Goal: Transaction & Acquisition: Purchase product/service

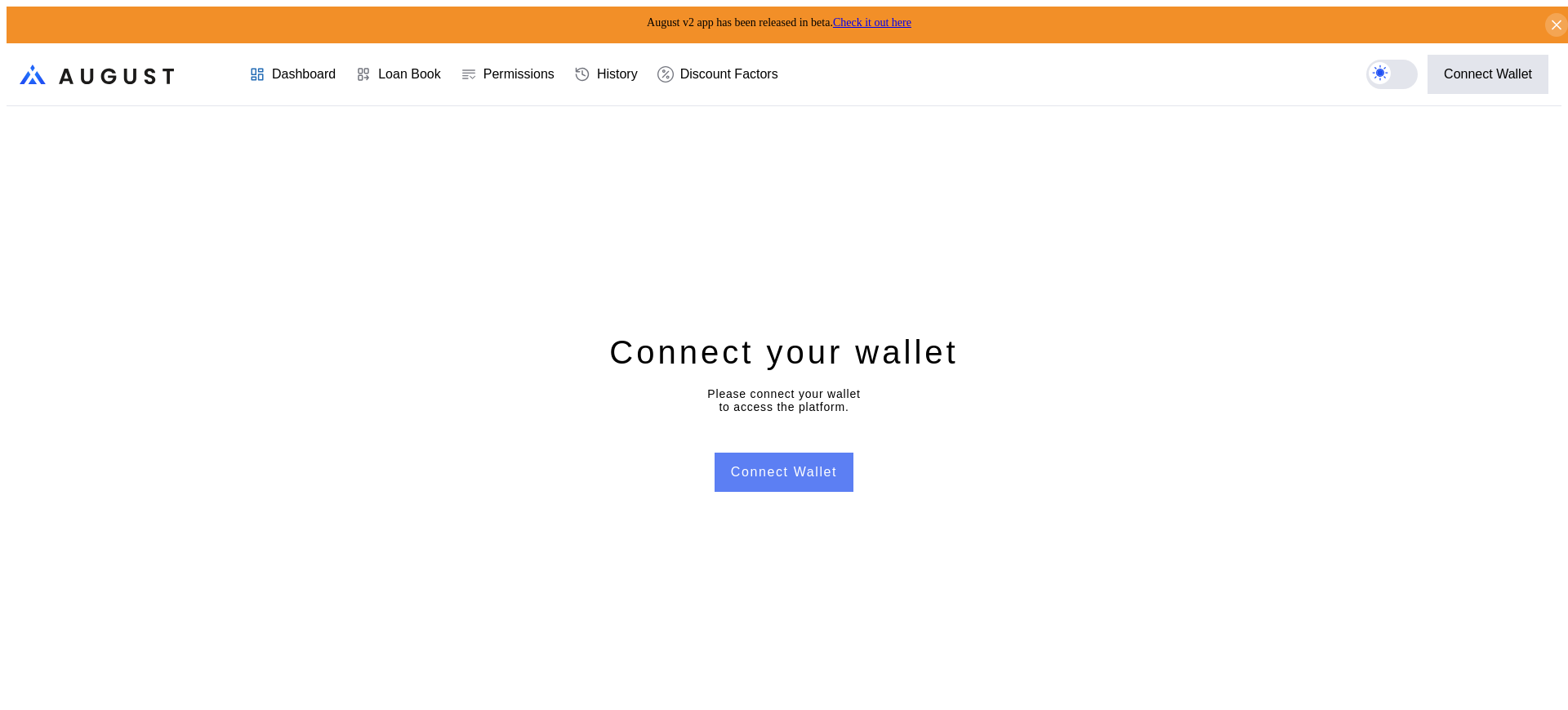
click at [827, 470] on button "Connect Wallet" at bounding box center [784, 472] width 139 height 39
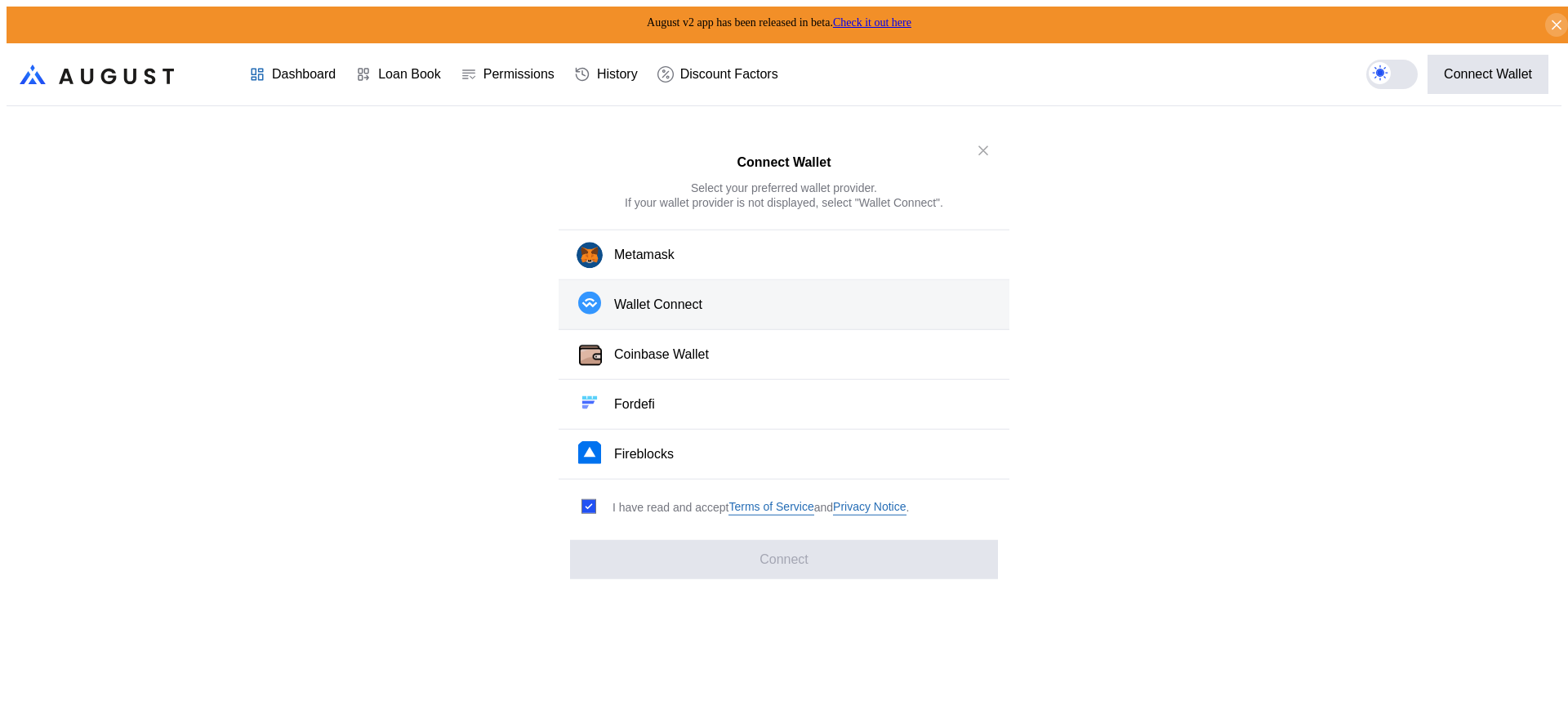
click at [796, 286] on button "Wallet Connect" at bounding box center [784, 305] width 451 height 49
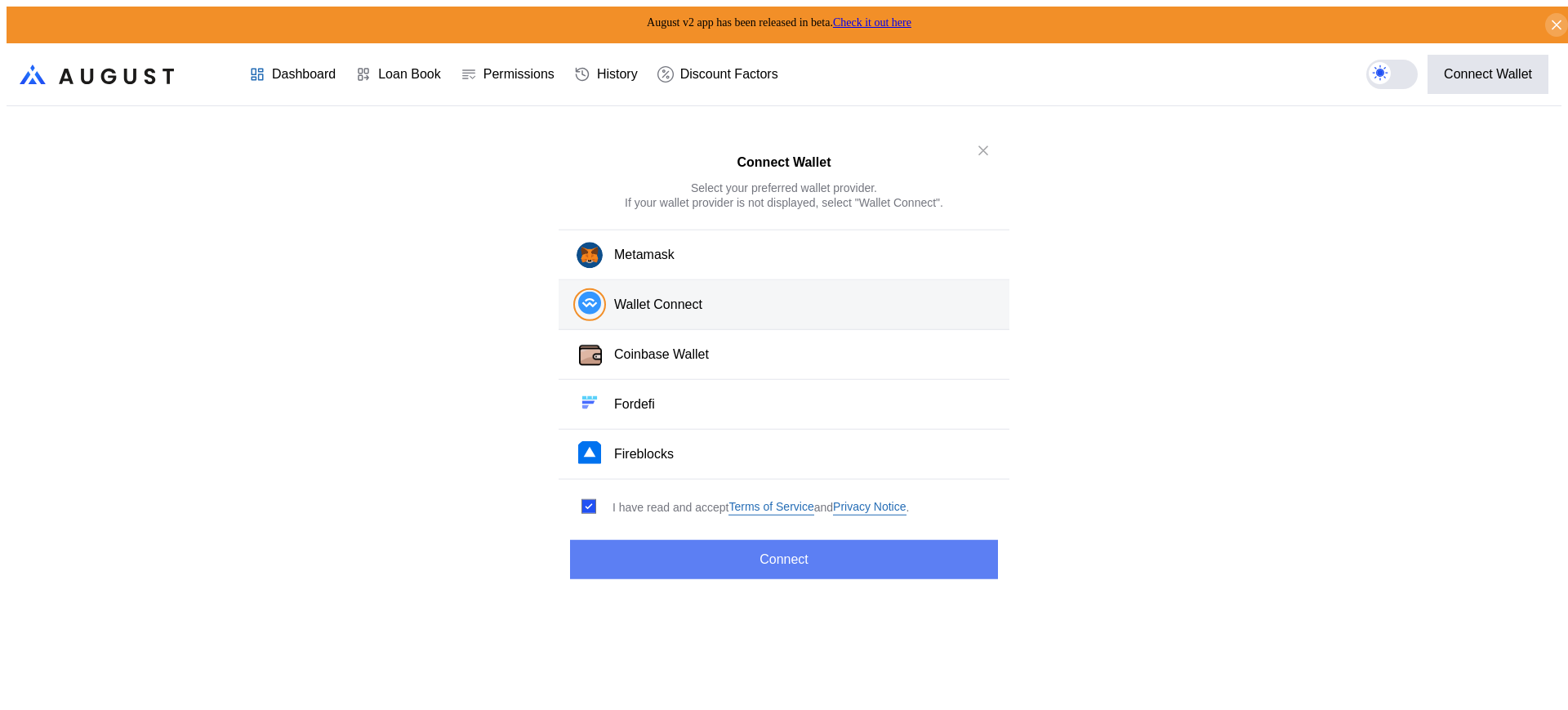
click at [898, 554] on button "Connect" at bounding box center [784, 559] width 428 height 39
click at [857, 551] on button "Connect" at bounding box center [784, 559] width 428 height 39
click at [886, 557] on button "Connect" at bounding box center [784, 559] width 428 height 39
click at [906, 559] on button "Connect" at bounding box center [784, 559] width 428 height 39
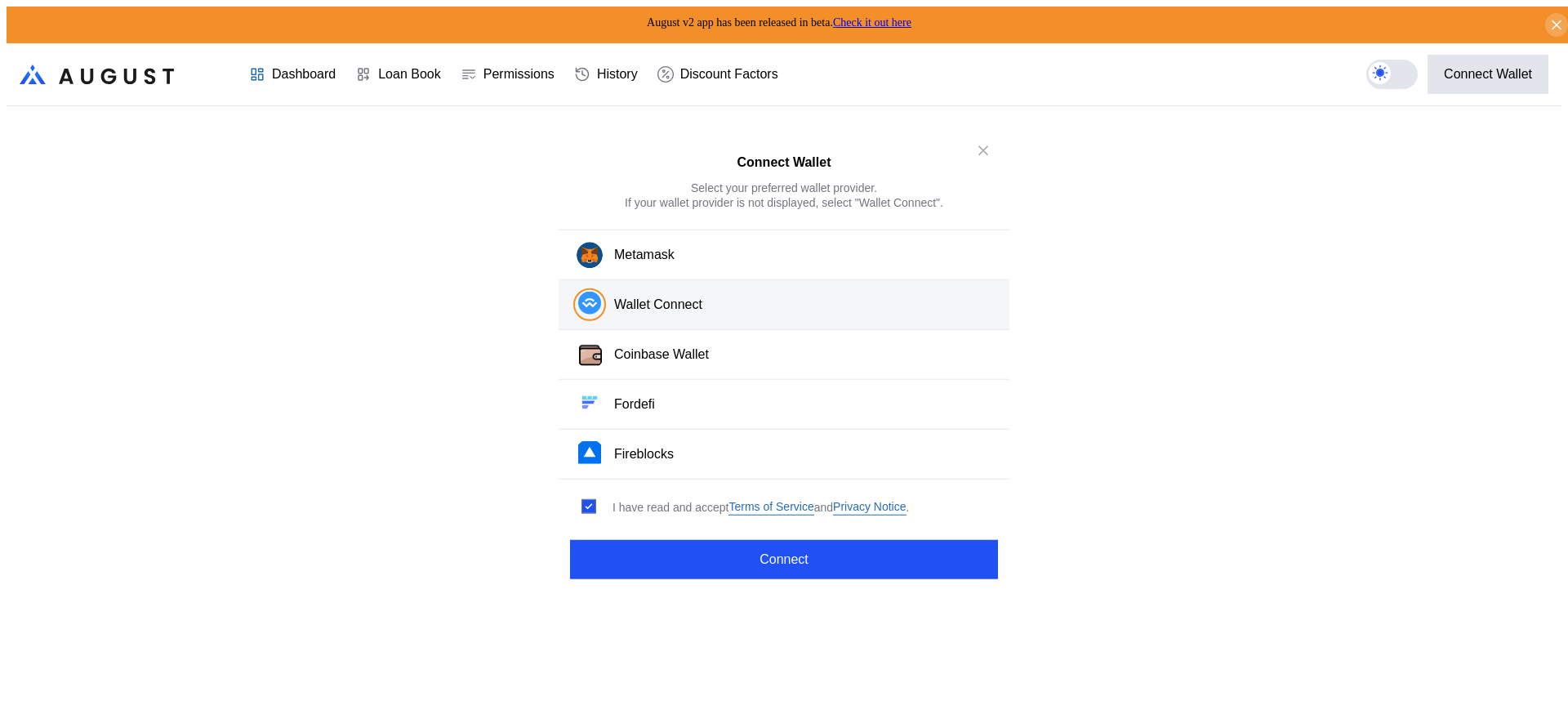
click at [1190, 709] on div "Connect Wallet Select your preferred wallet provider. If your wallet provider i…" at bounding box center [784, 717] width 1555 height 0
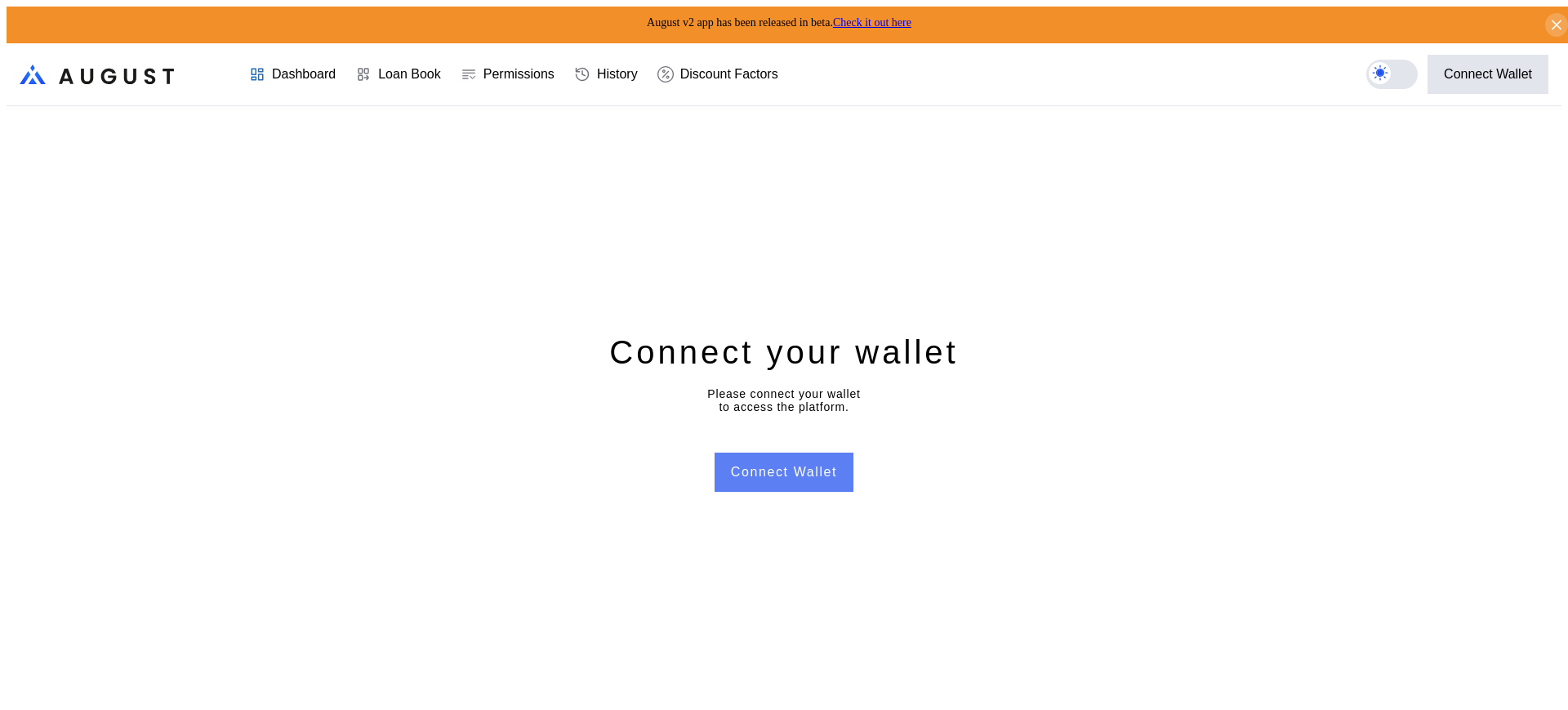
click at [793, 479] on button "Connect Wallet" at bounding box center [784, 472] width 139 height 39
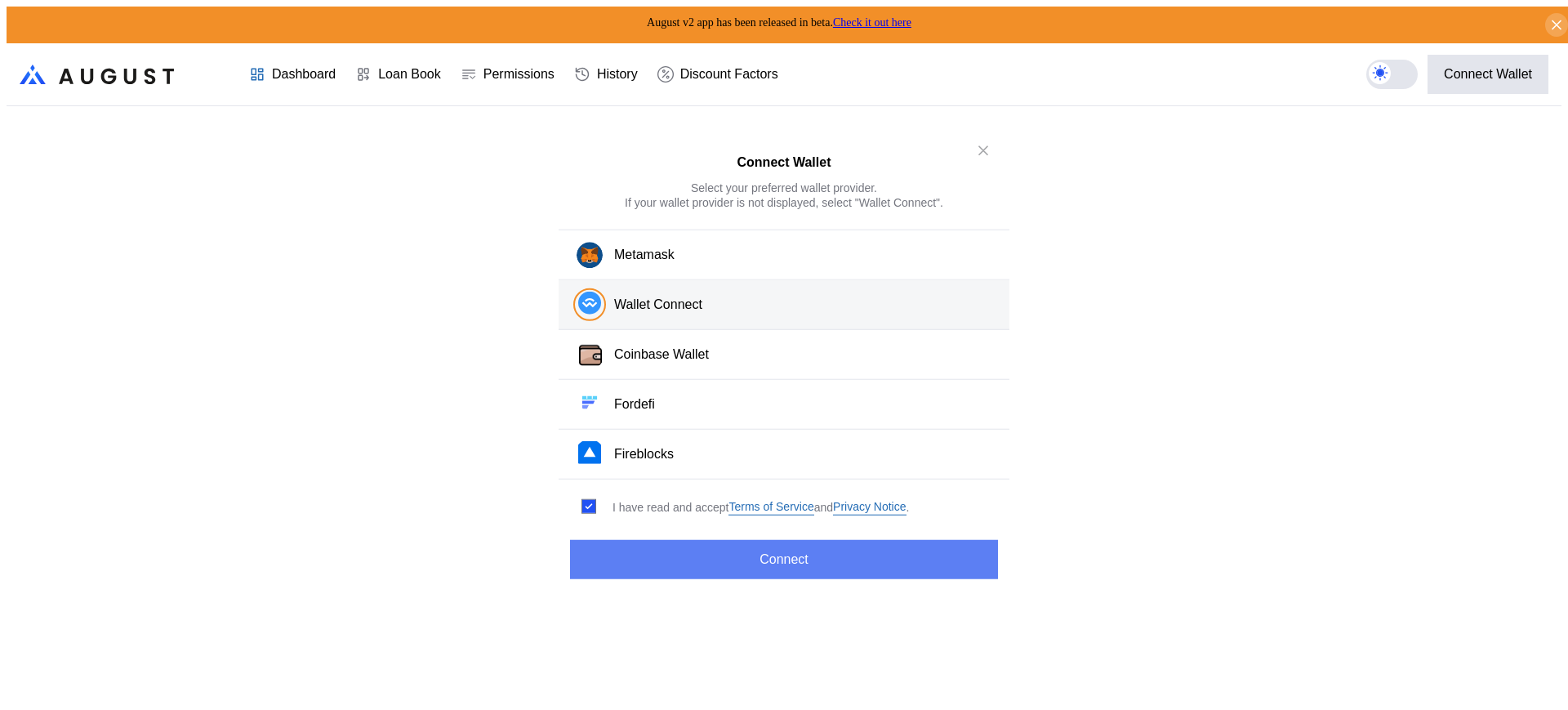
drag, startPoint x: 738, startPoint y: 533, endPoint x: 742, endPoint y: 542, distance: 9.8
click at [739, 540] on button "Connect" at bounding box center [784, 559] width 428 height 39
click at [768, 552] on button "Connect" at bounding box center [784, 559] width 428 height 39
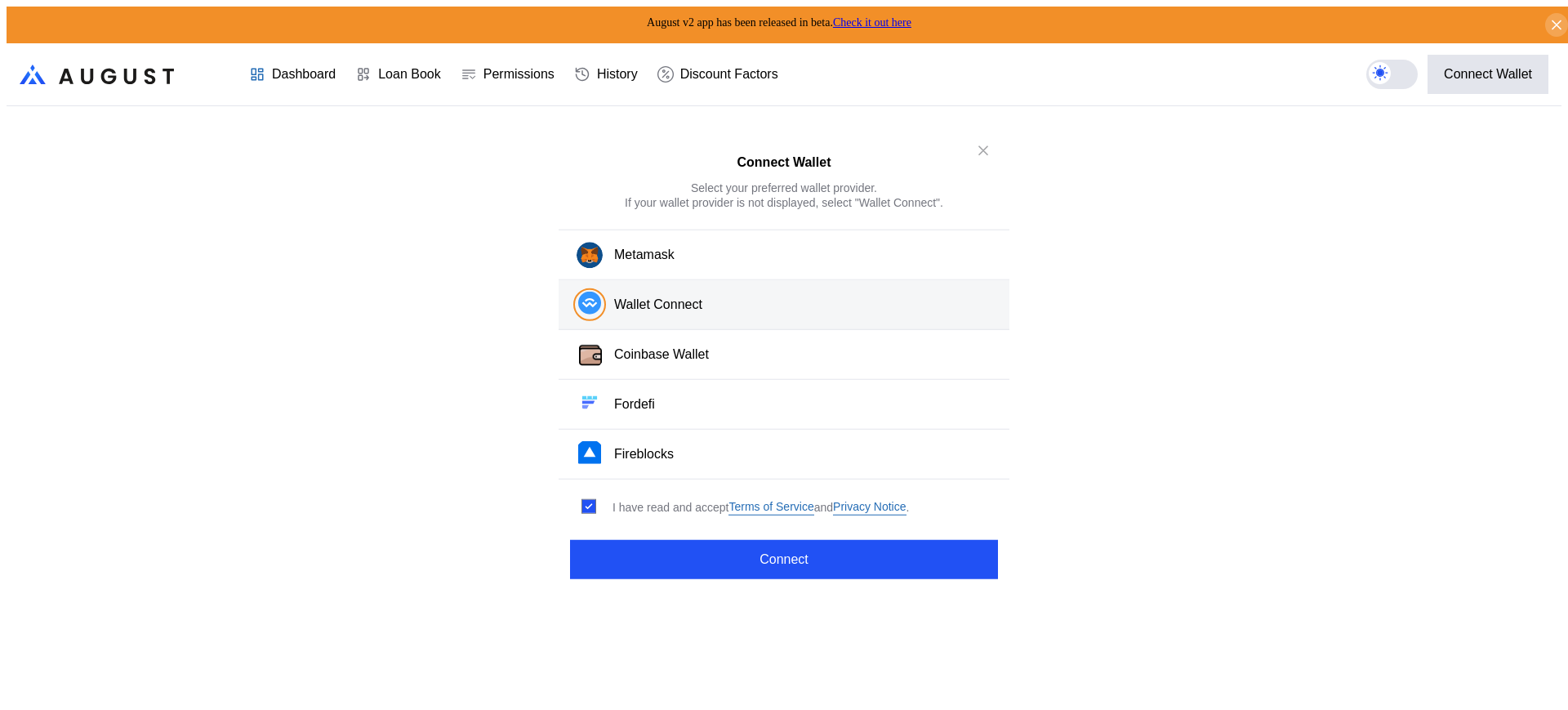
click at [1036, 709] on div "Connect Wallet Select your preferred wallet provider. If your wallet provider i…" at bounding box center [784, 717] width 1555 height 0
click at [1182, 709] on div "Connect Wallet Select your preferred wallet provider. If your wallet provider i…" at bounding box center [784, 717] width 1555 height 0
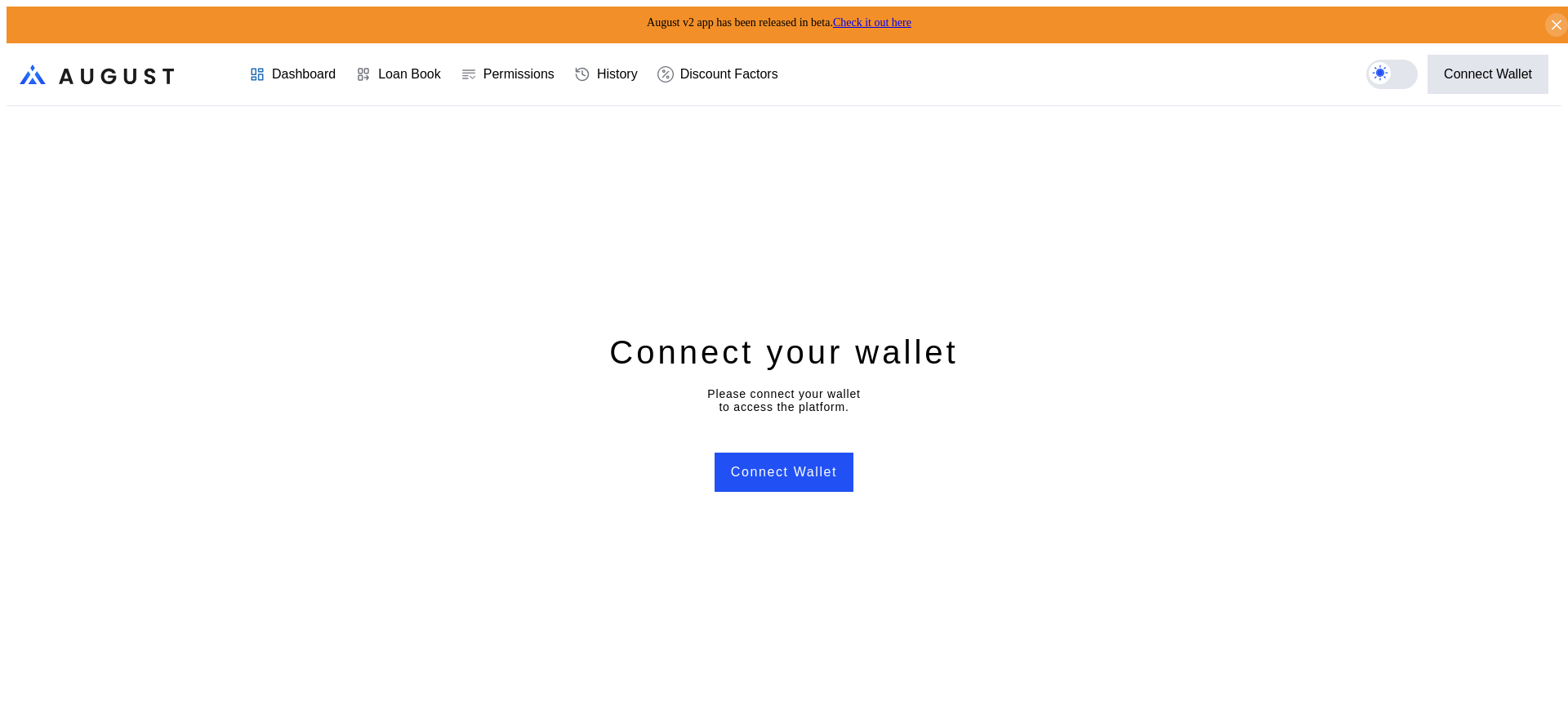
click at [1189, 592] on div "Connect your wallet Please connect your wallet to access the platform. Connect …" at bounding box center [784, 411] width 1555 height 610
click at [791, 453] on button "Connect Wallet" at bounding box center [784, 472] width 139 height 39
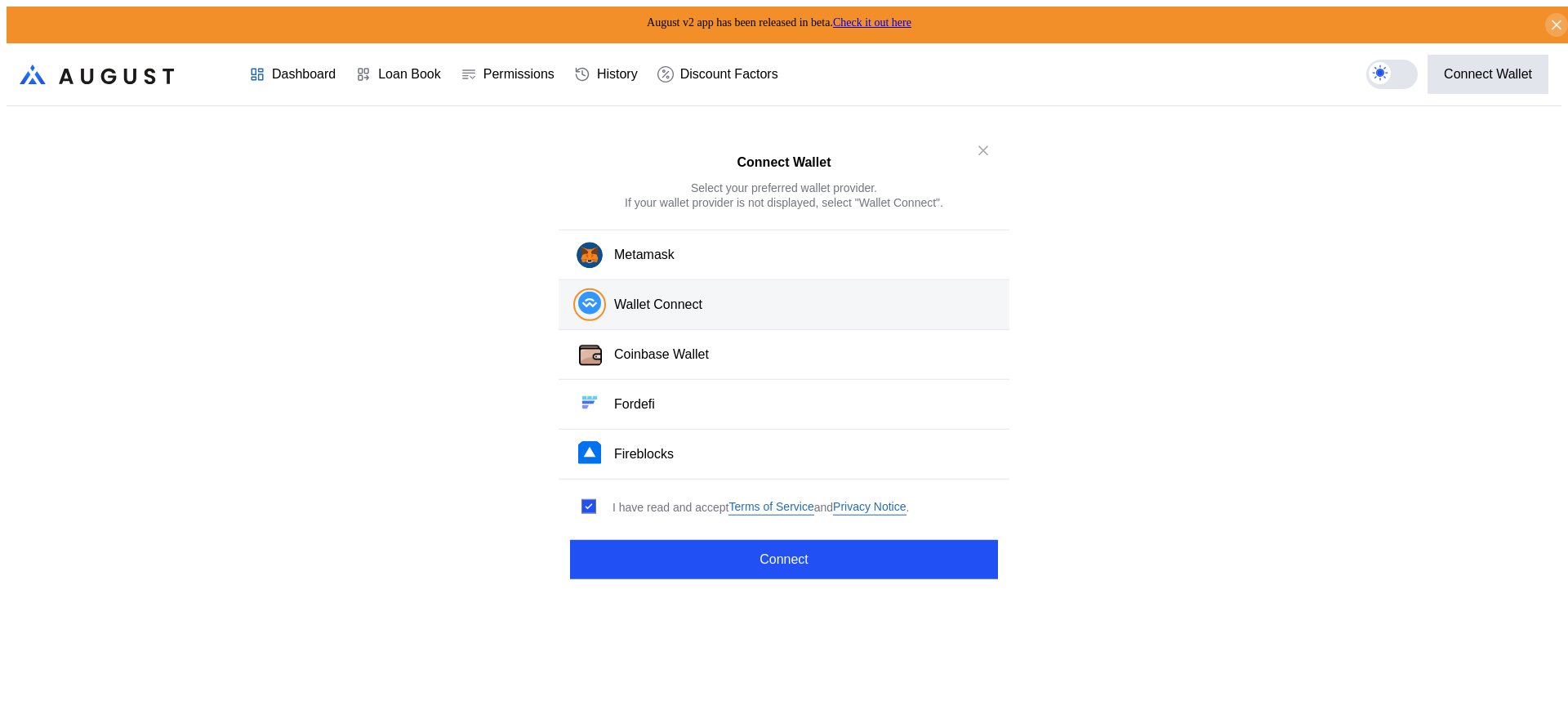
click at [695, 288] on button "Wallet Connect" at bounding box center [784, 305] width 451 height 49
click at [695, 293] on button "Wallet Connect" at bounding box center [784, 305] width 451 height 49
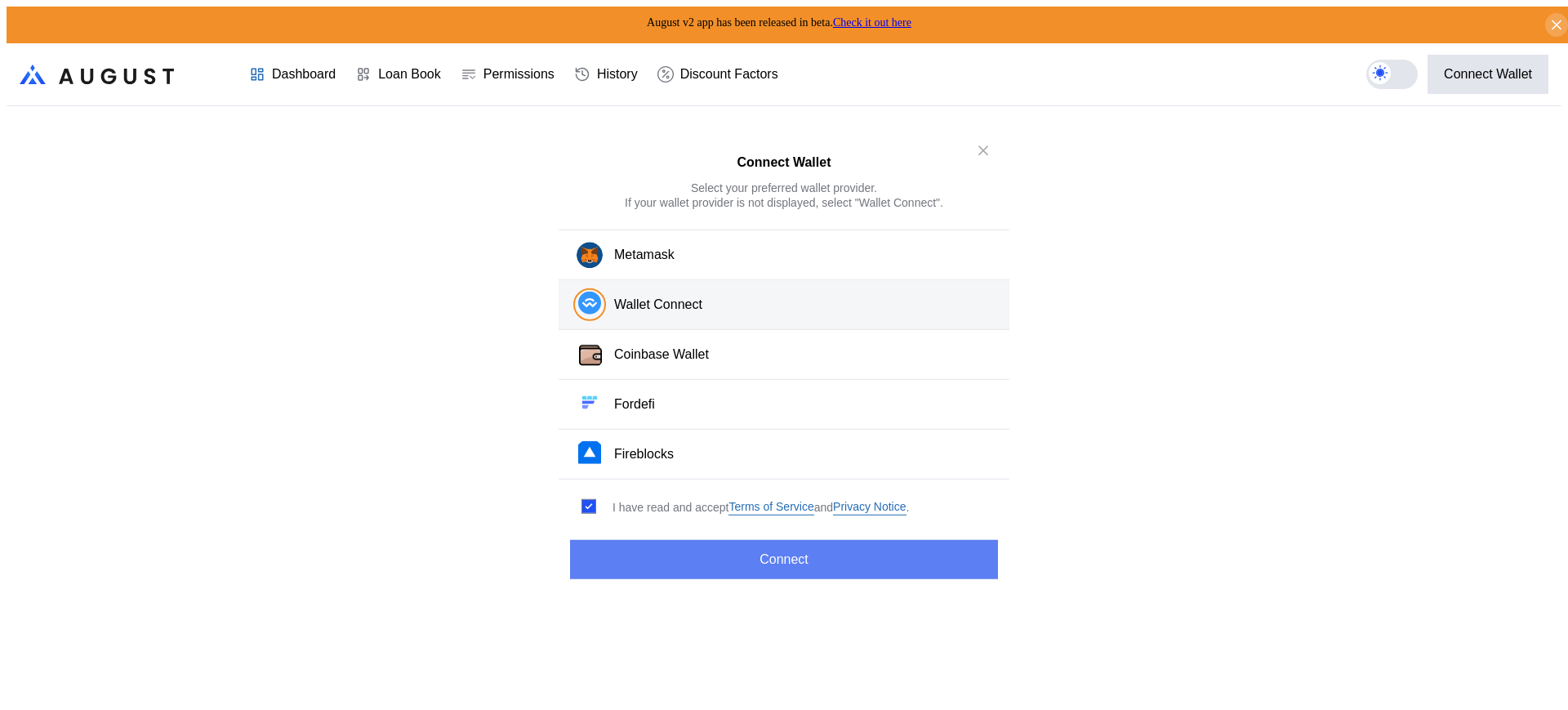
click at [731, 558] on button "Connect" at bounding box center [784, 559] width 428 height 39
click at [730, 557] on button "Connect" at bounding box center [784, 559] width 428 height 39
click at [729, 557] on button "Connect" at bounding box center [784, 559] width 428 height 39
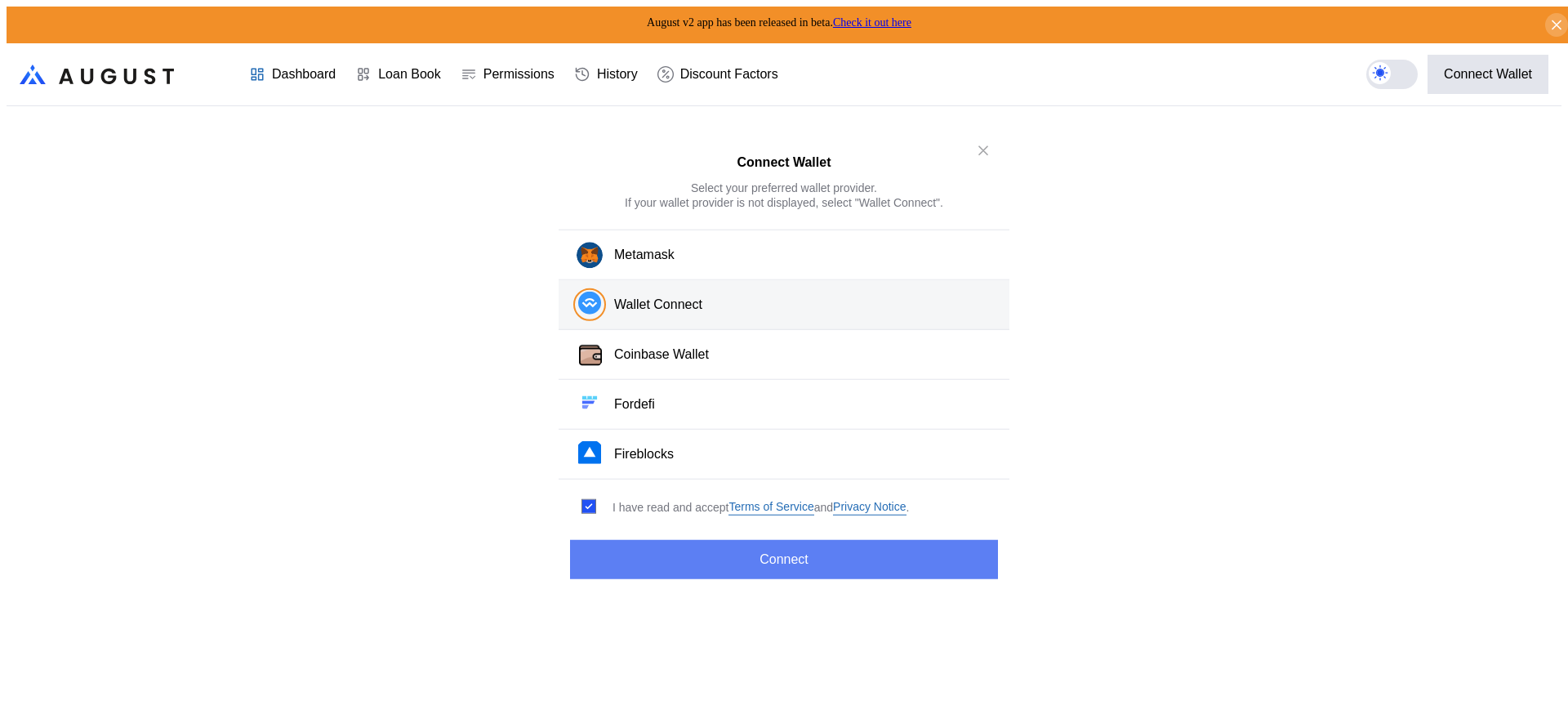
click at [729, 557] on button "Connect" at bounding box center [784, 559] width 428 height 39
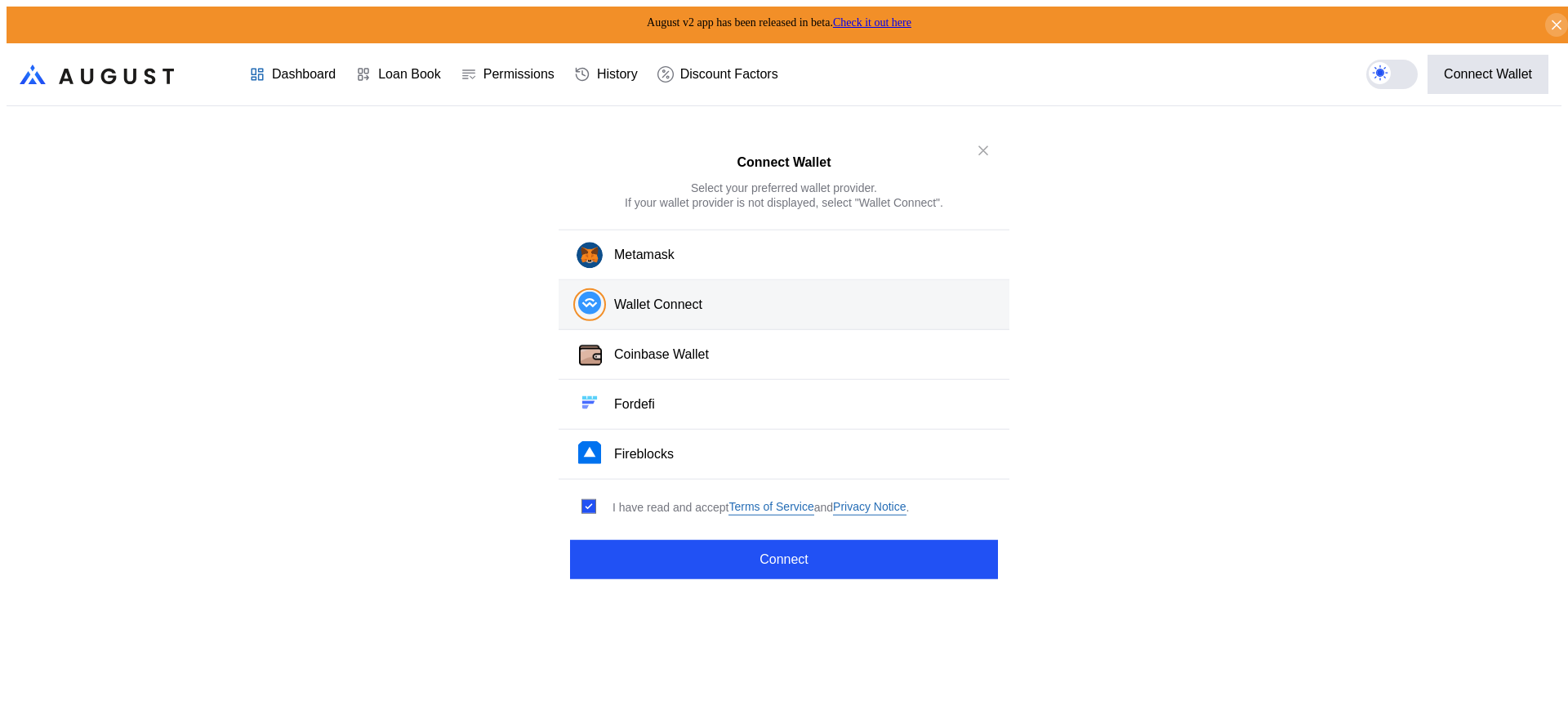
click at [177, 709] on div "Connect Wallet Select your preferred wallet provider. If your wallet provider i…" at bounding box center [784, 717] width 1555 height 0
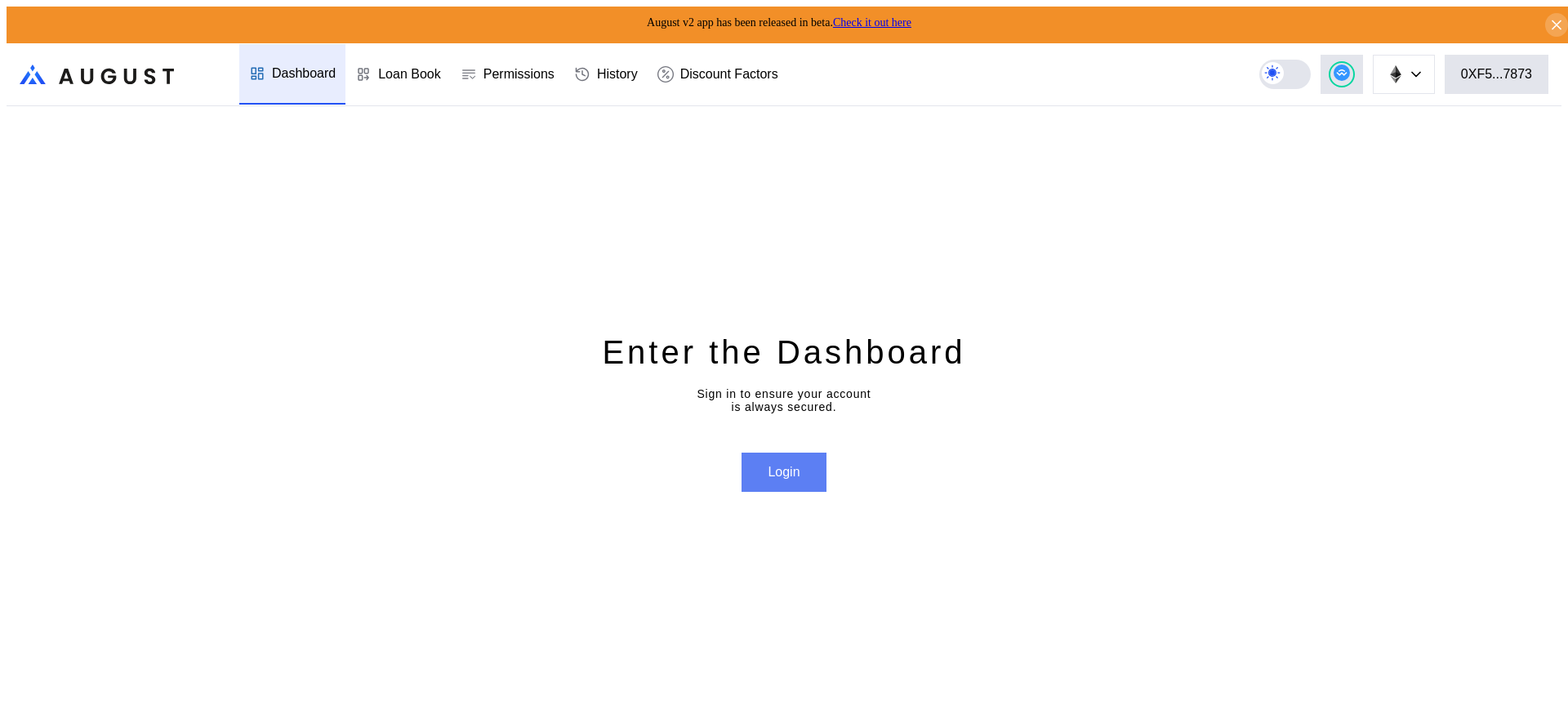
click at [774, 465] on button "Login" at bounding box center [783, 472] width 84 height 39
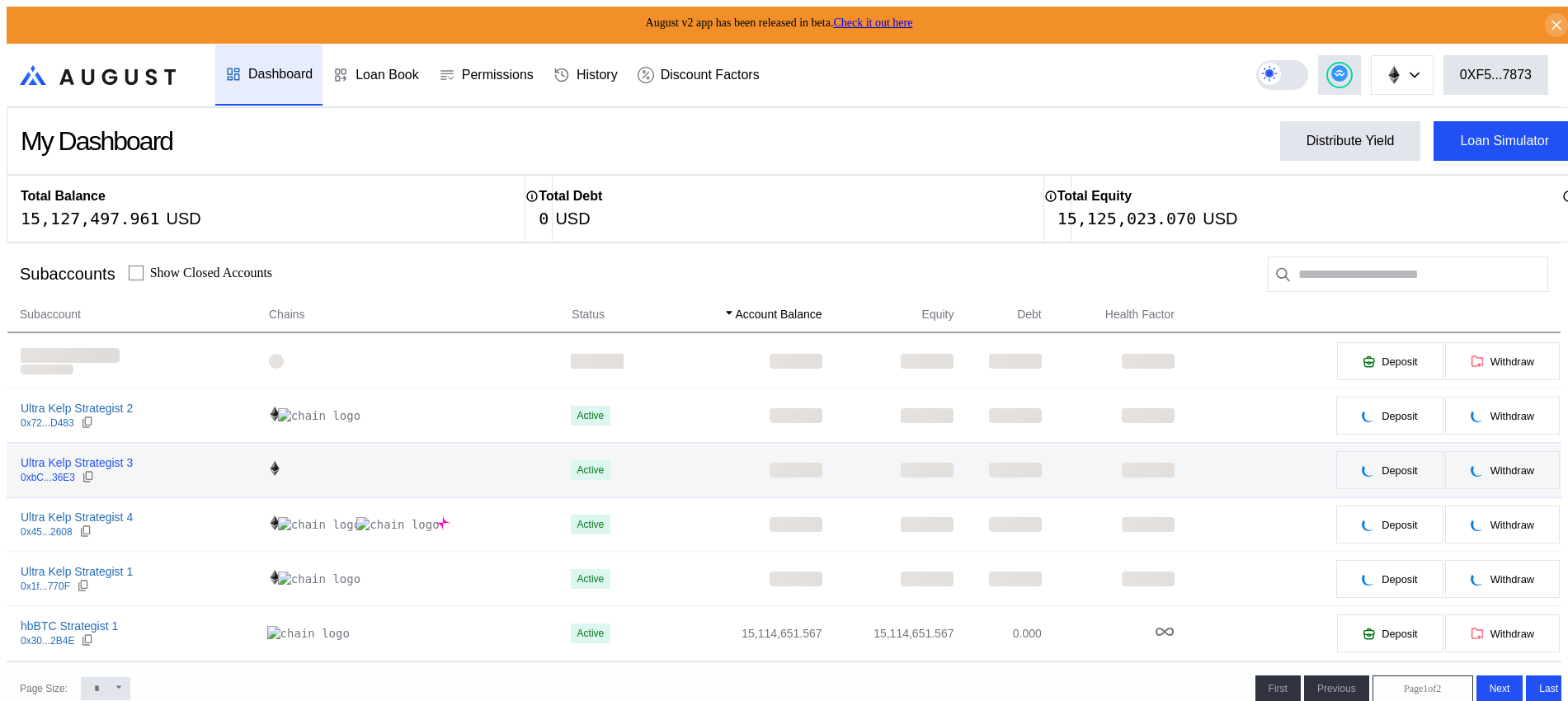
click at [81, 458] on div "Ultra Kelp Strategist 3" at bounding box center [76, 462] width 112 height 14
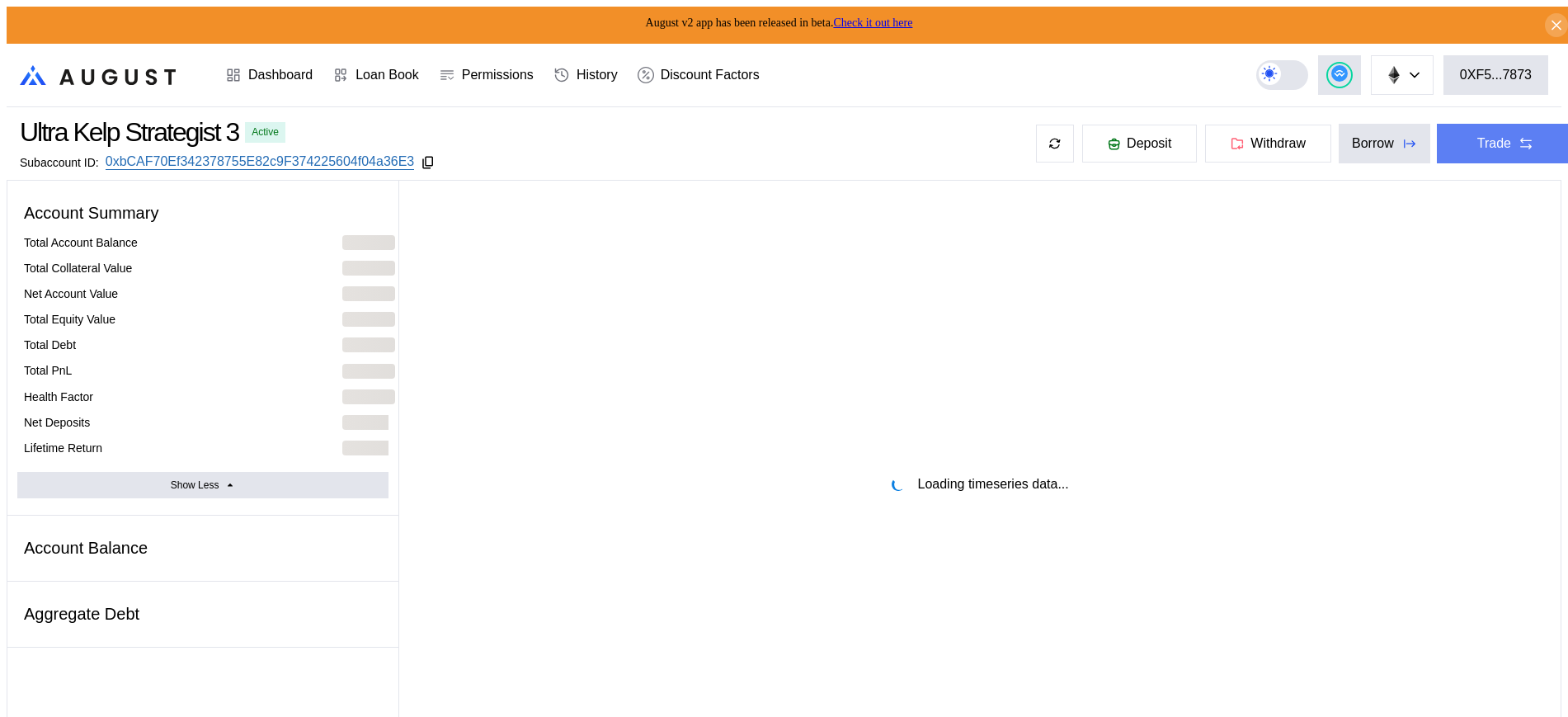
click at [1520, 140] on button "Trade" at bounding box center [1505, 143] width 137 height 39
select select "*"
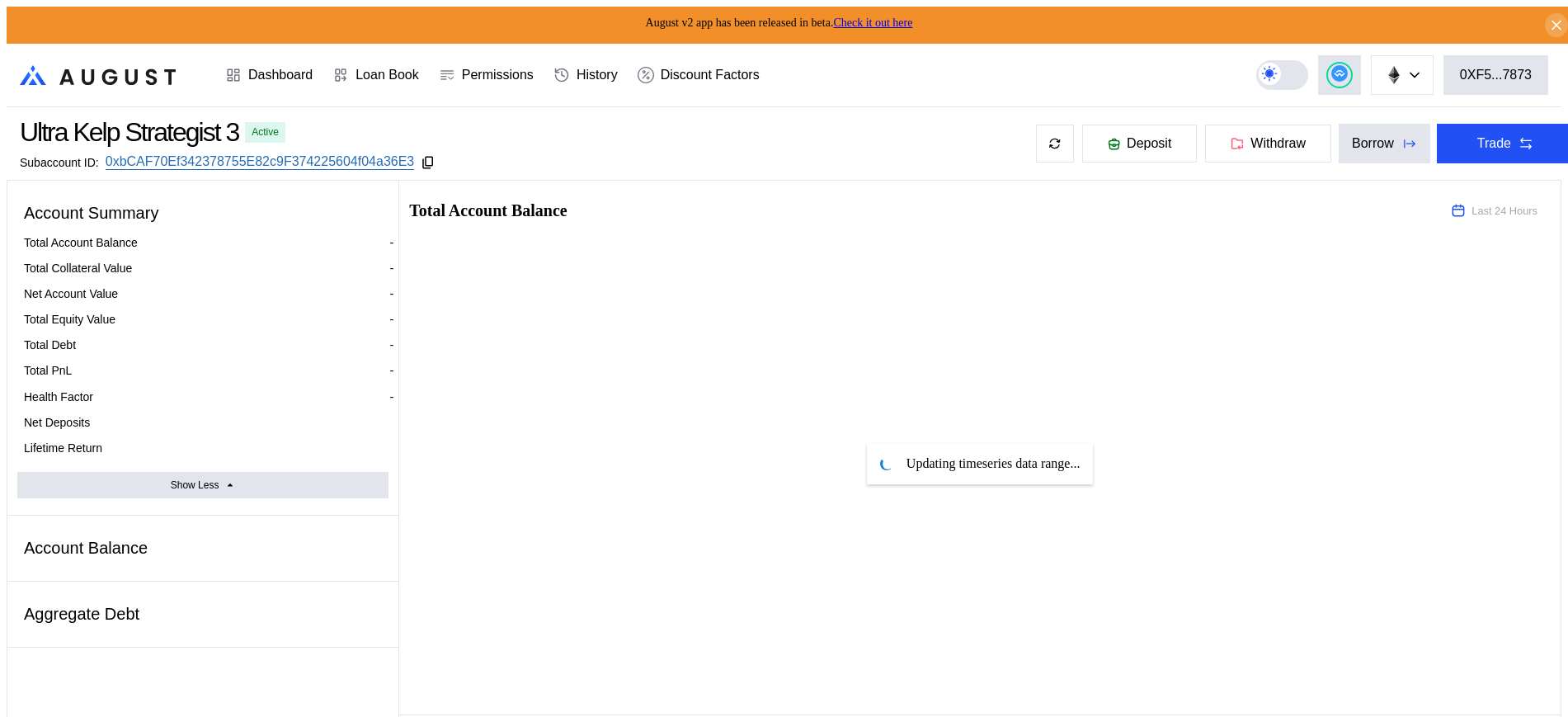
click at [1480, 143] on div "Trade" at bounding box center [1493, 143] width 34 height 14
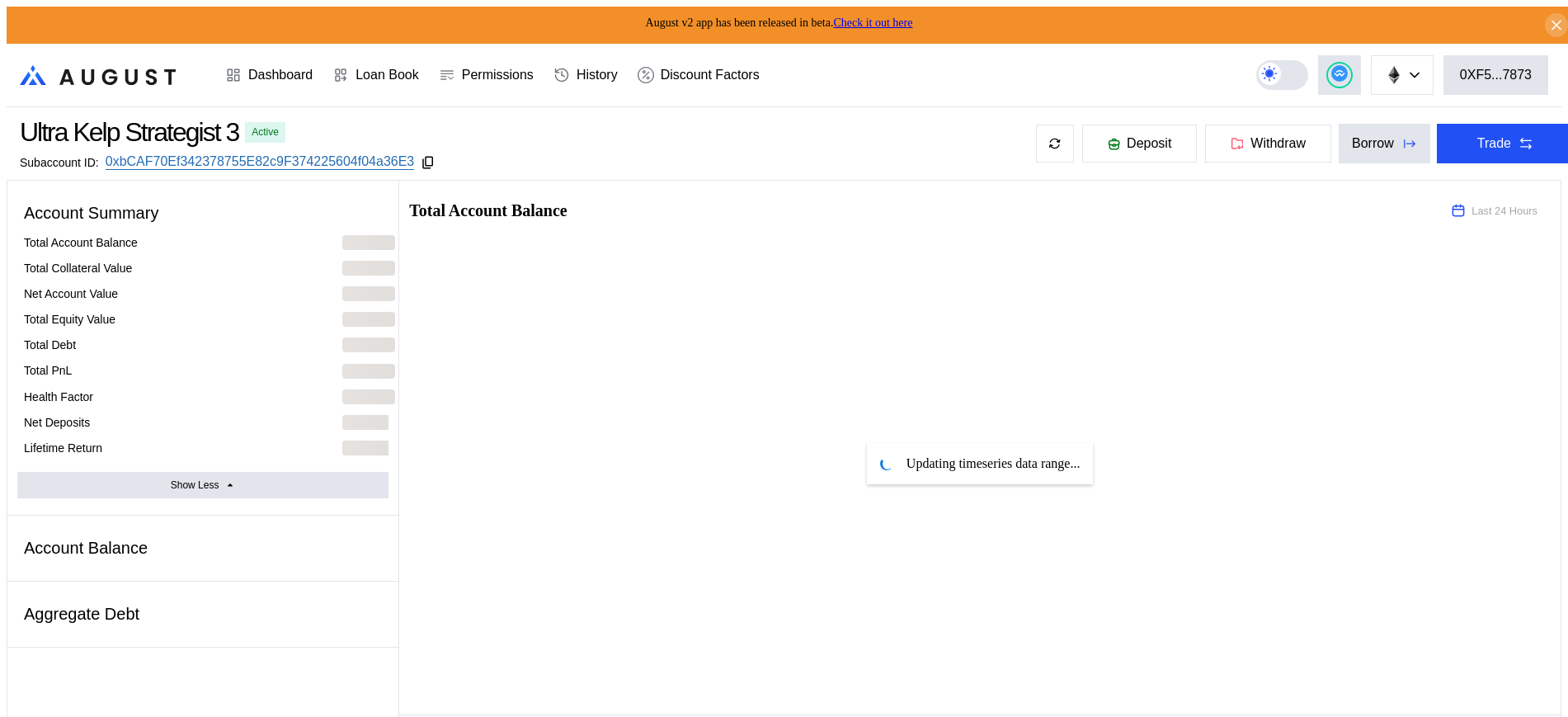
click at [435, 159] on icon at bounding box center [428, 161] width 14 height 14
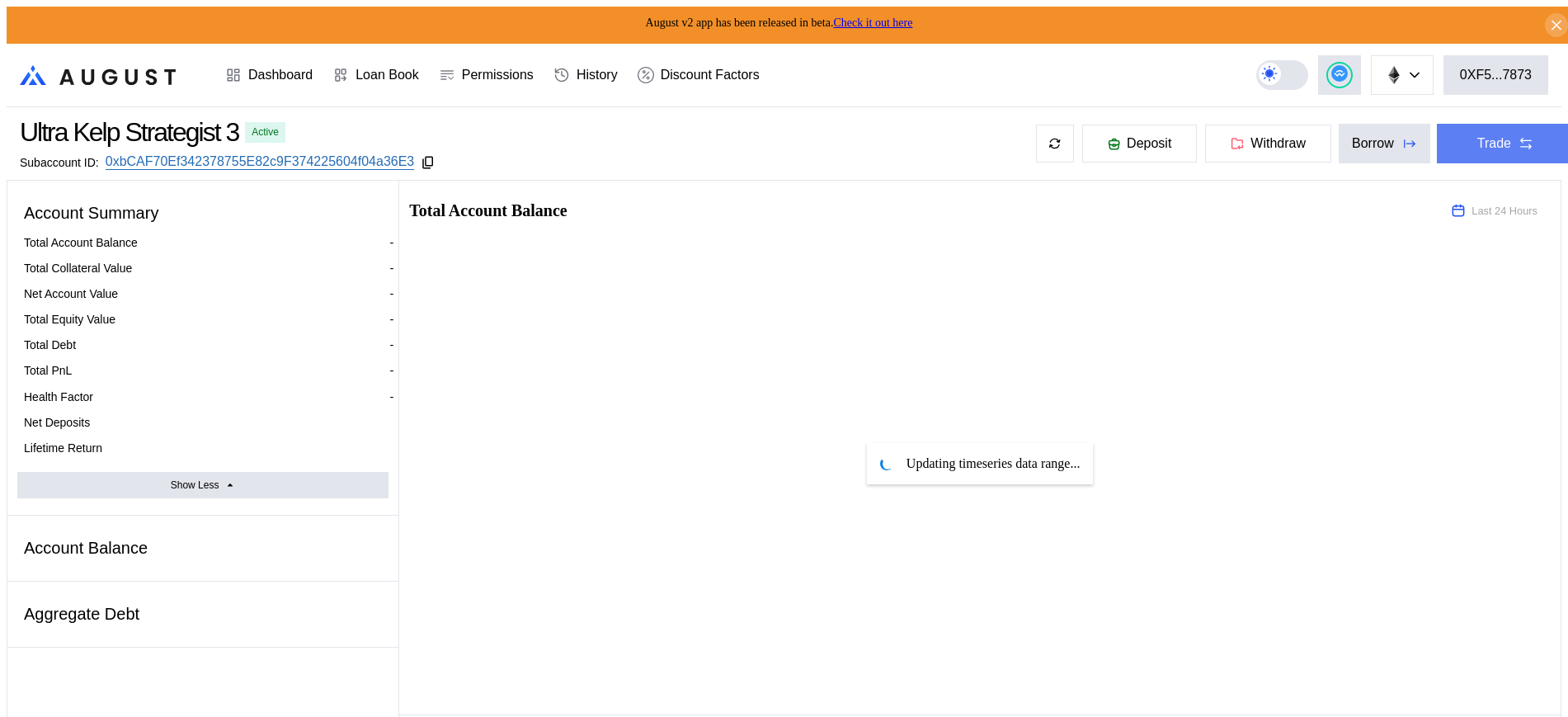
click at [1493, 131] on button "Trade" at bounding box center [1505, 143] width 137 height 39
drag, startPoint x: 722, startPoint y: 299, endPoint x: 480, endPoint y: 334, distance: 244.5
click at [241, 69] on icon at bounding box center [233, 75] width 16 height 16
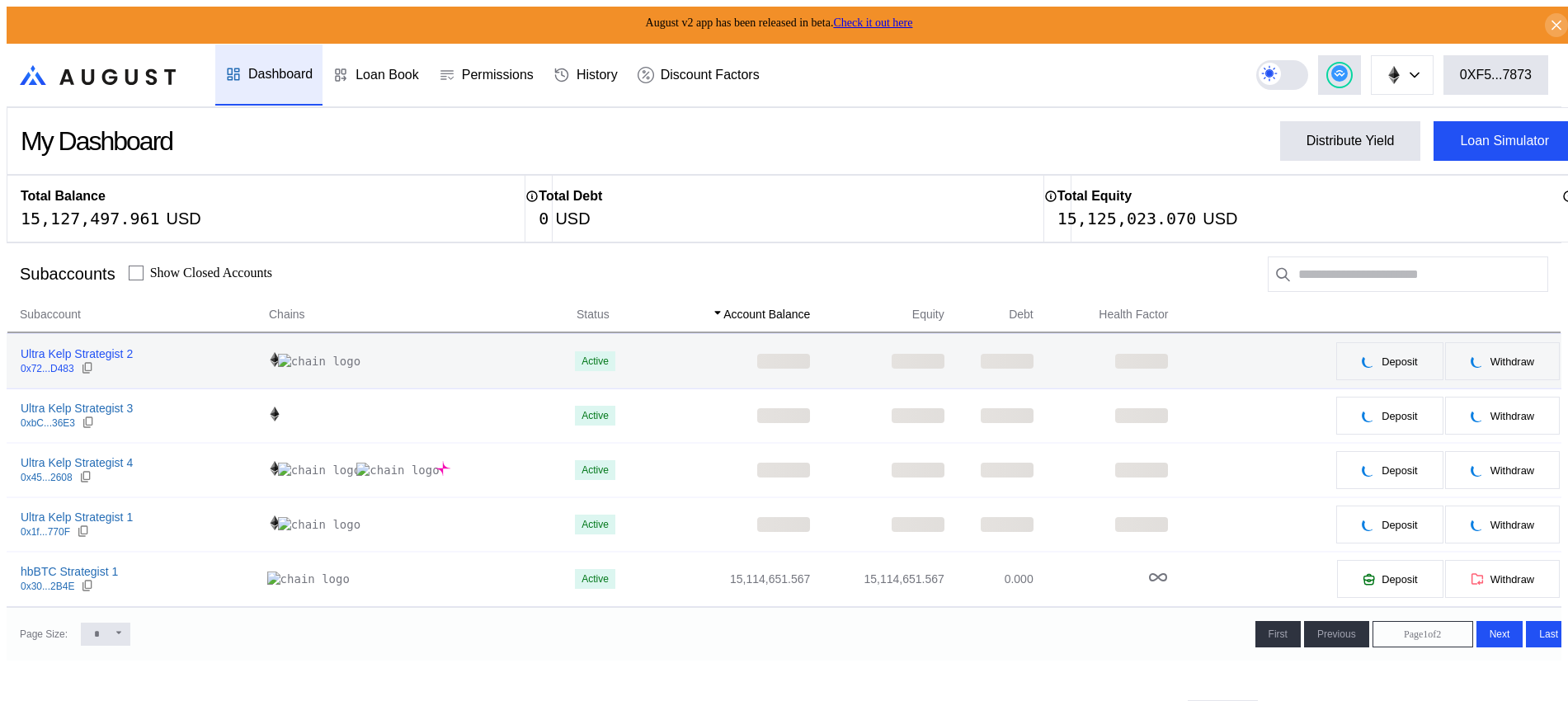
click at [86, 350] on div "Ultra Kelp Strategist 2" at bounding box center [76, 353] width 112 height 14
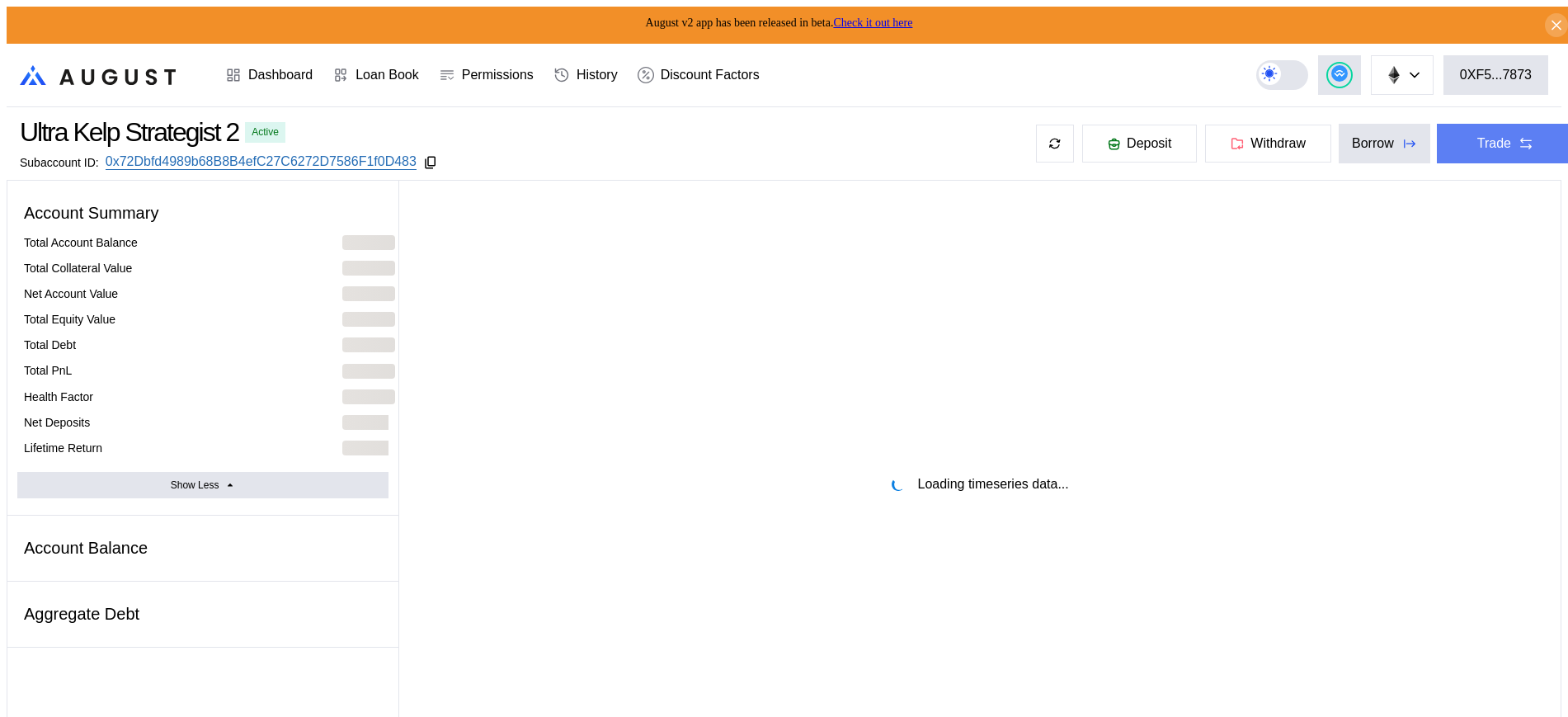
click at [1477, 147] on div "Trade" at bounding box center [1493, 143] width 34 height 14
drag, startPoint x: 835, startPoint y: 207, endPoint x: 809, endPoint y: 197, distance: 27.9
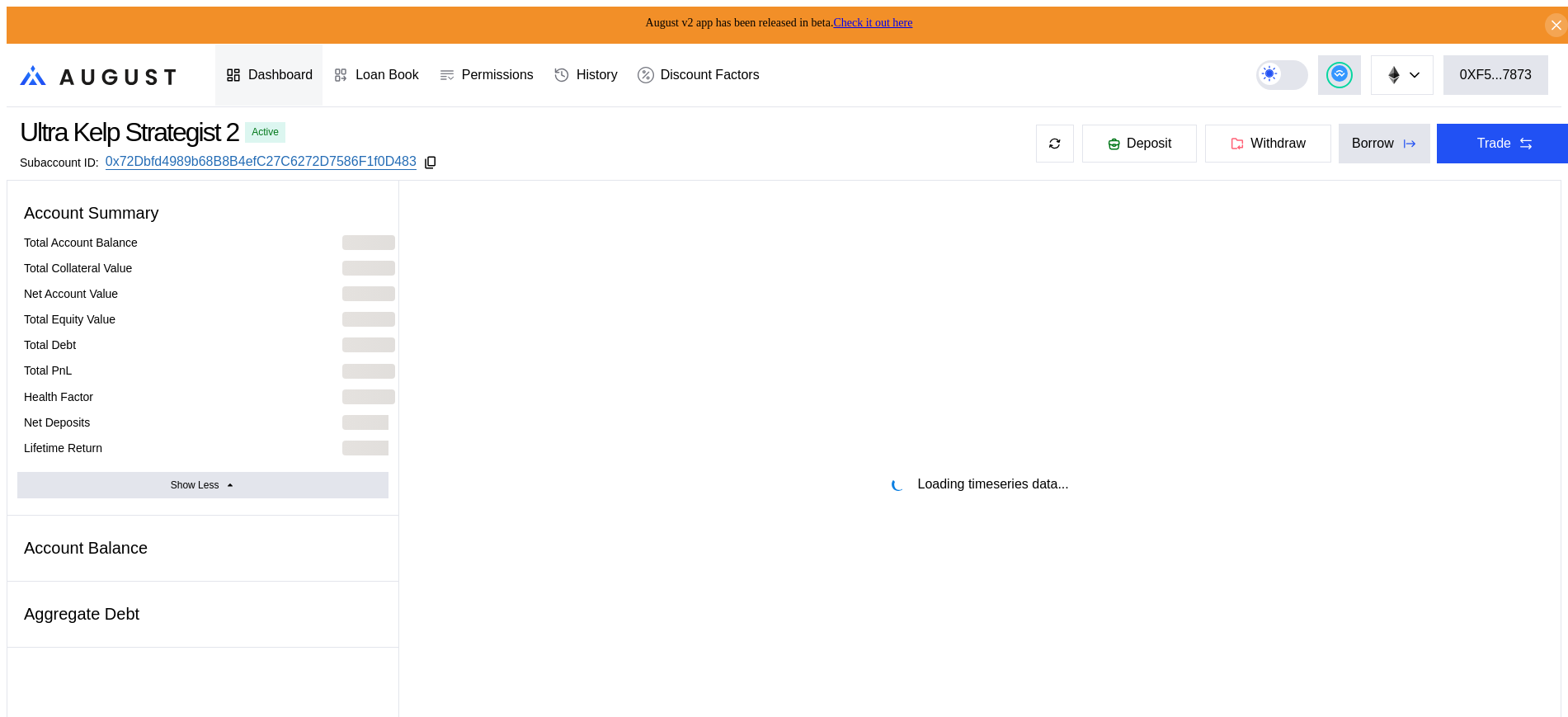
click at [288, 67] on div "Dashboard" at bounding box center [280, 74] width 64 height 14
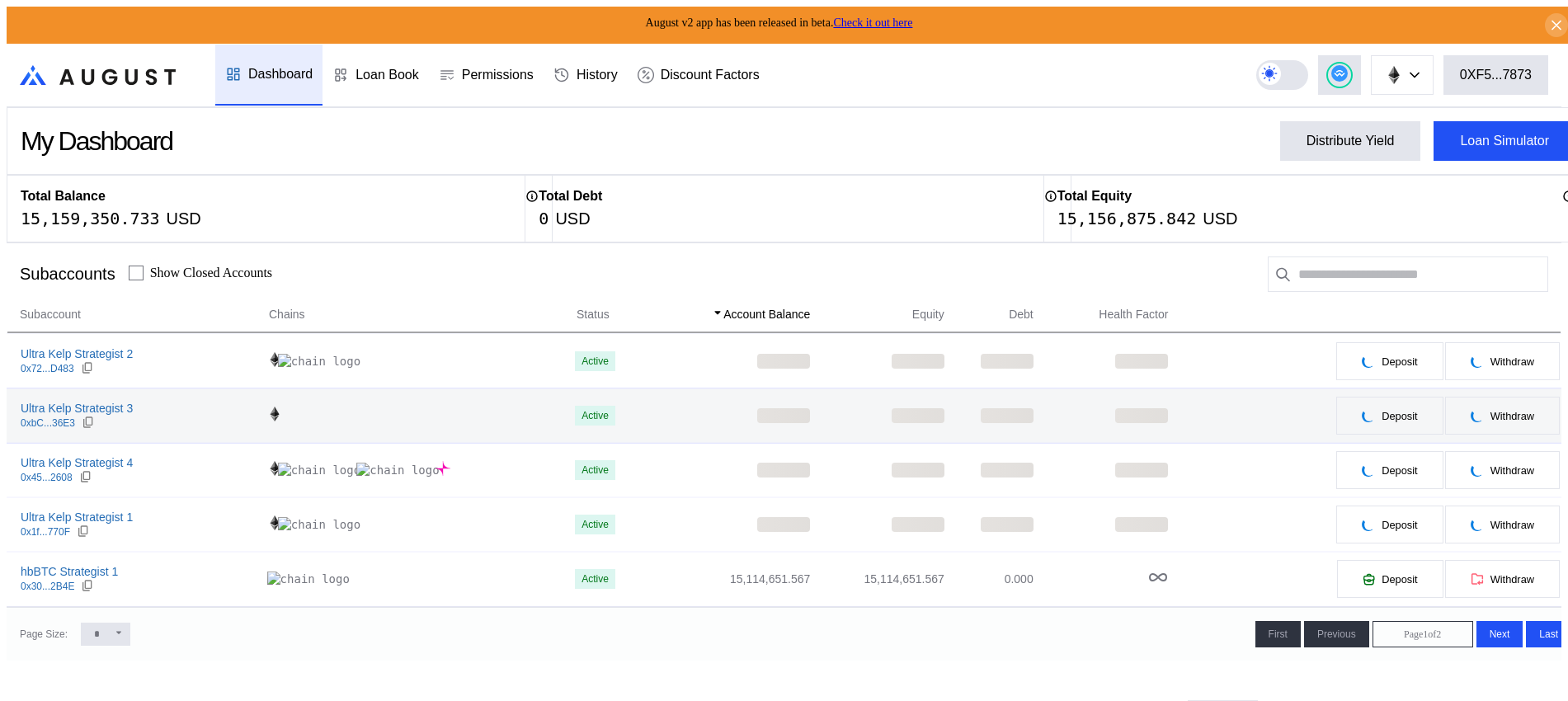
click at [86, 398] on td "Ultra Kelp Strategist 3 0xbC...36E3" at bounding box center [137, 415] width 261 height 55
select select "*"
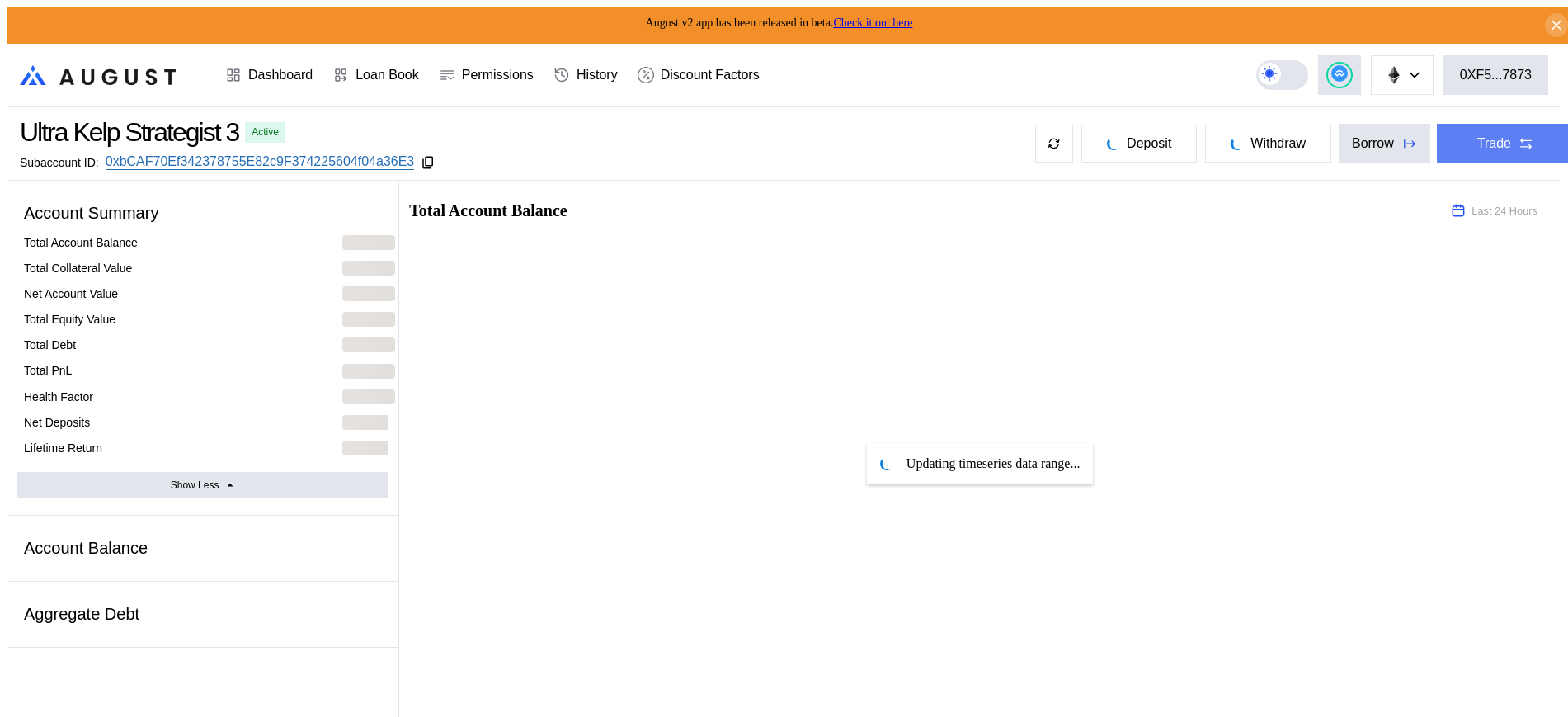
click at [1487, 136] on div "Trade" at bounding box center [1493, 143] width 34 height 14
click at [1348, 71] on circle at bounding box center [1338, 73] width 16 height 16
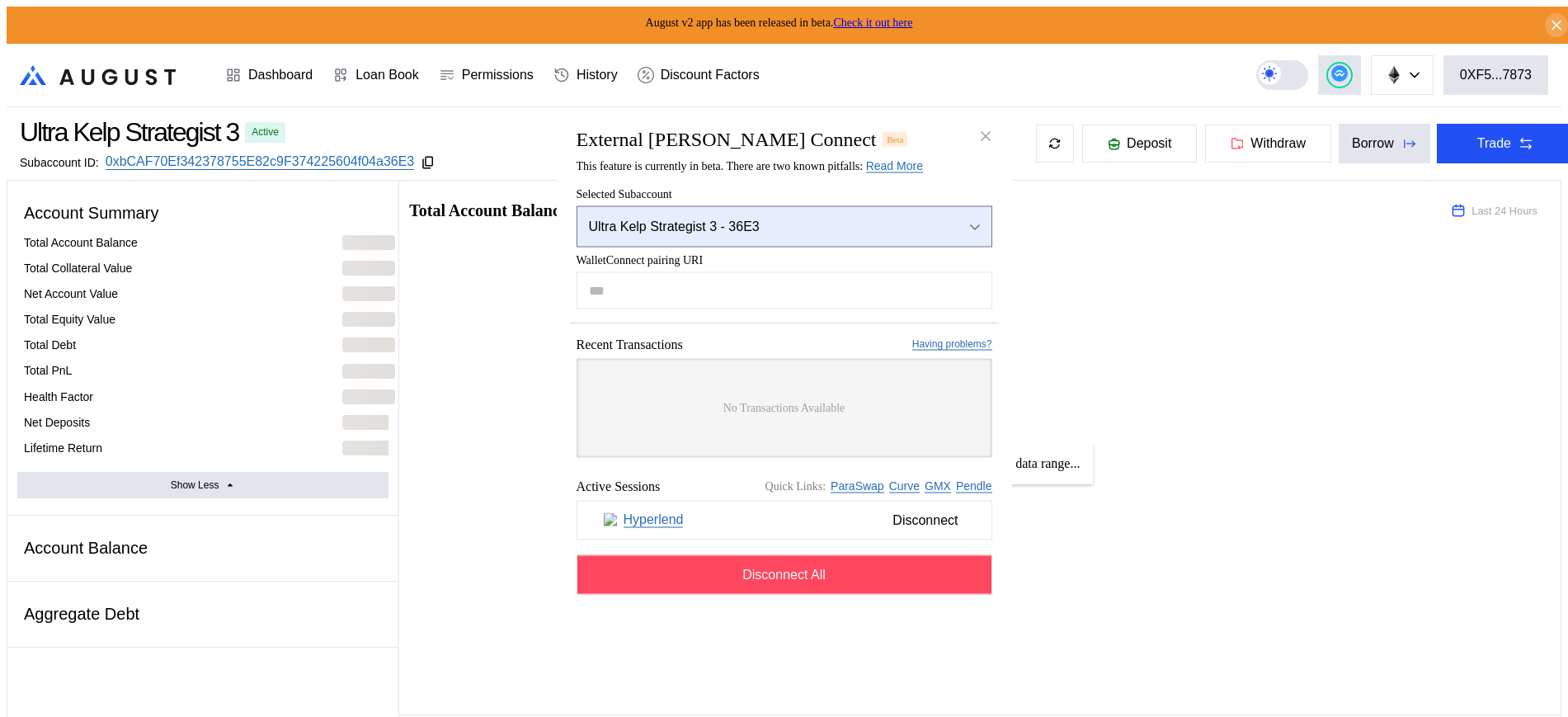
click at [795, 238] on button "Ultra Kelp Strategist 3 - 36E3" at bounding box center [784, 226] width 416 height 41
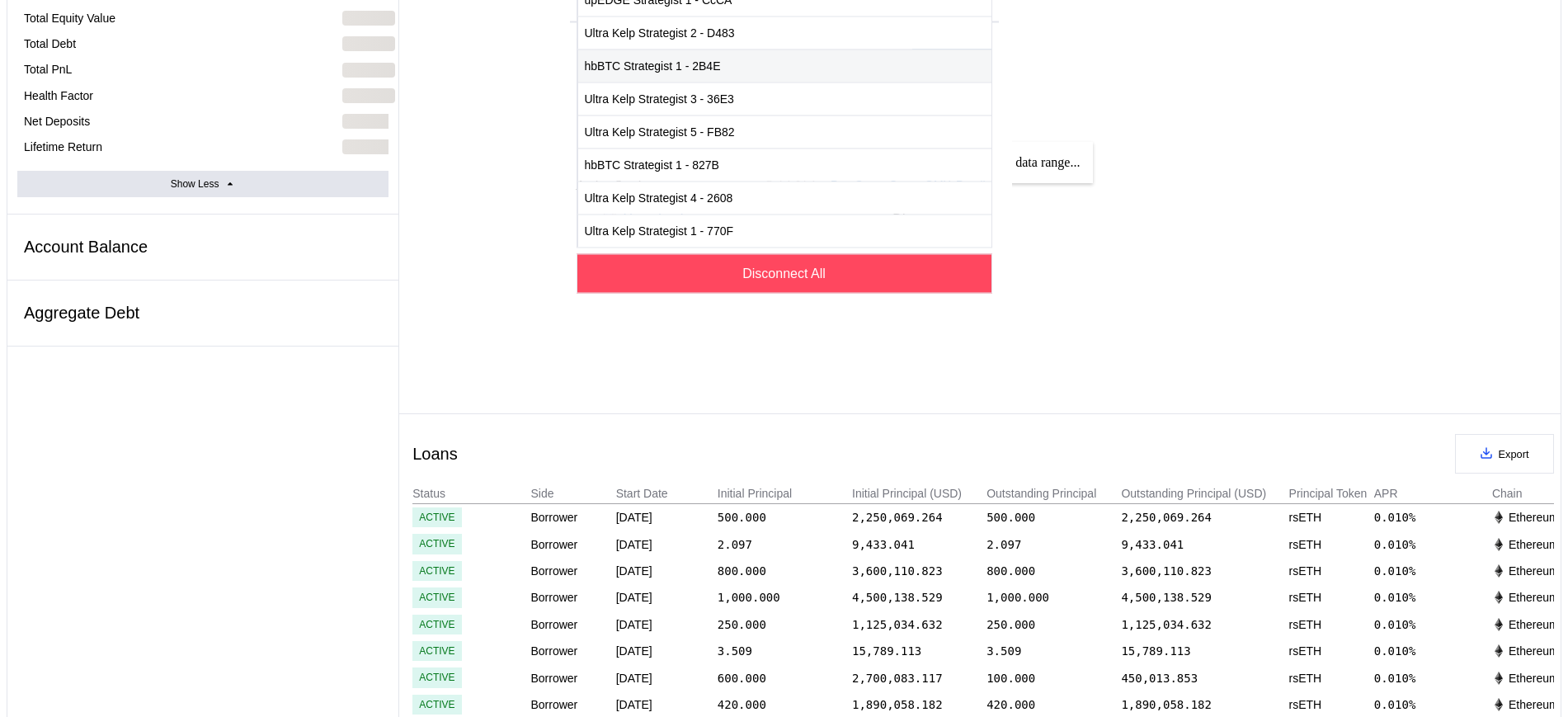
scroll to position [309, 0]
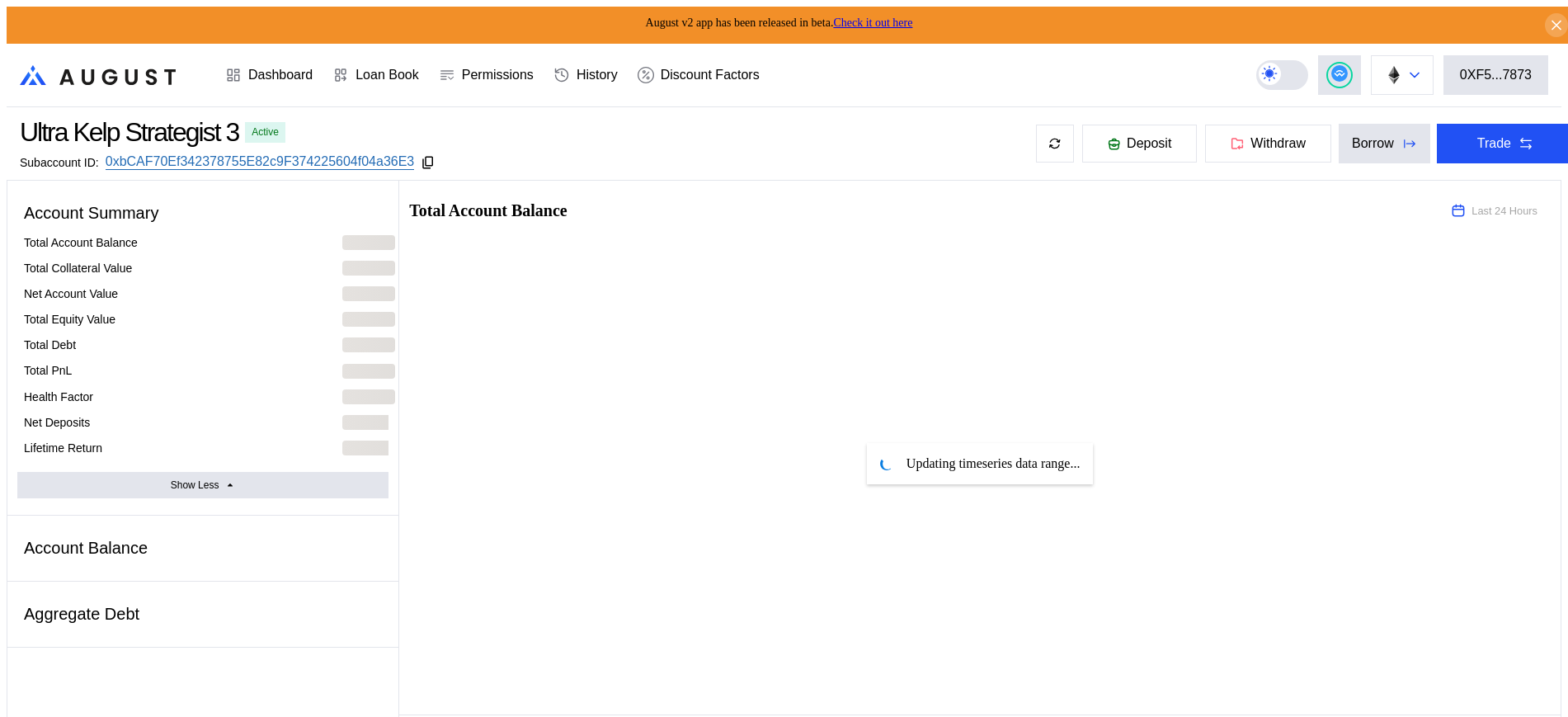
click at [1398, 78] on button at bounding box center [1402, 75] width 62 height 39
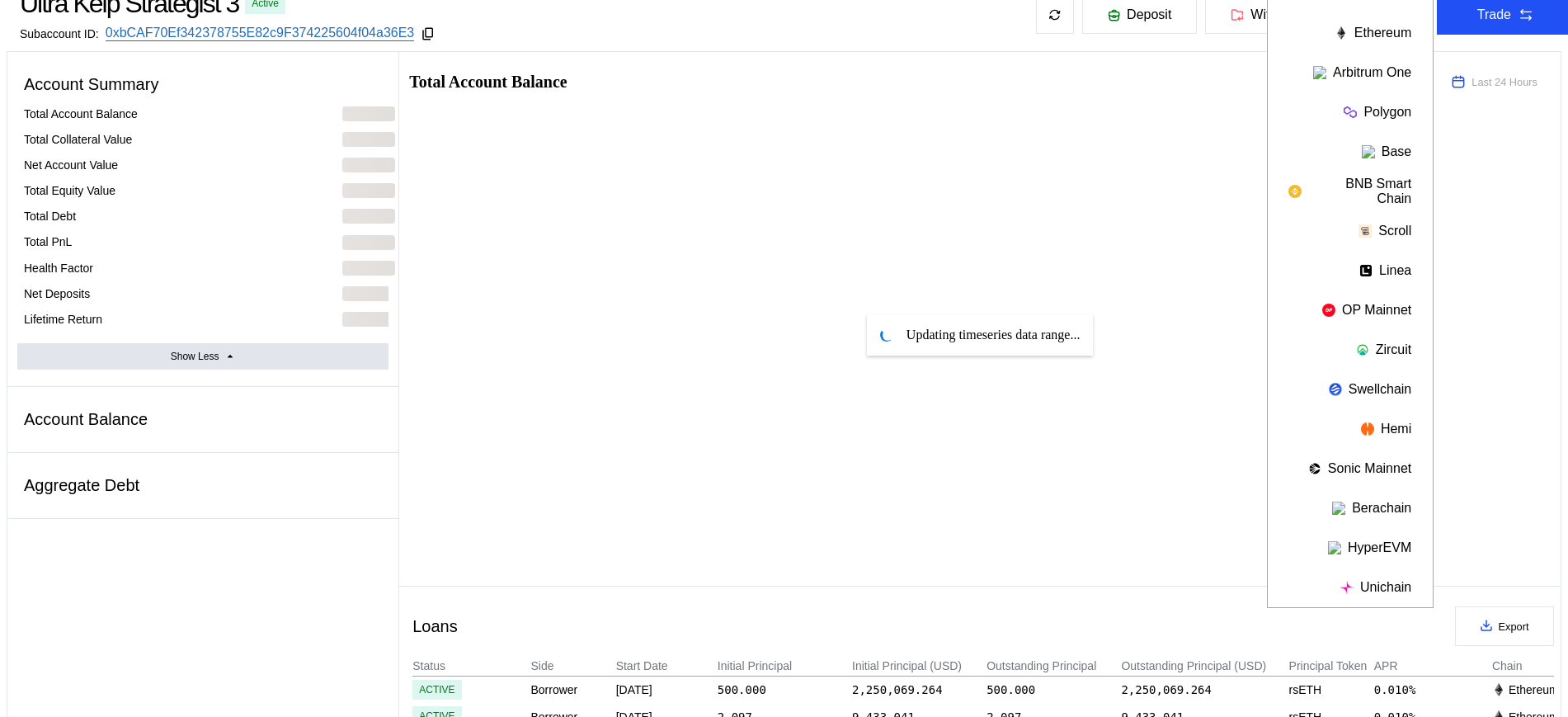
scroll to position [515, 0]
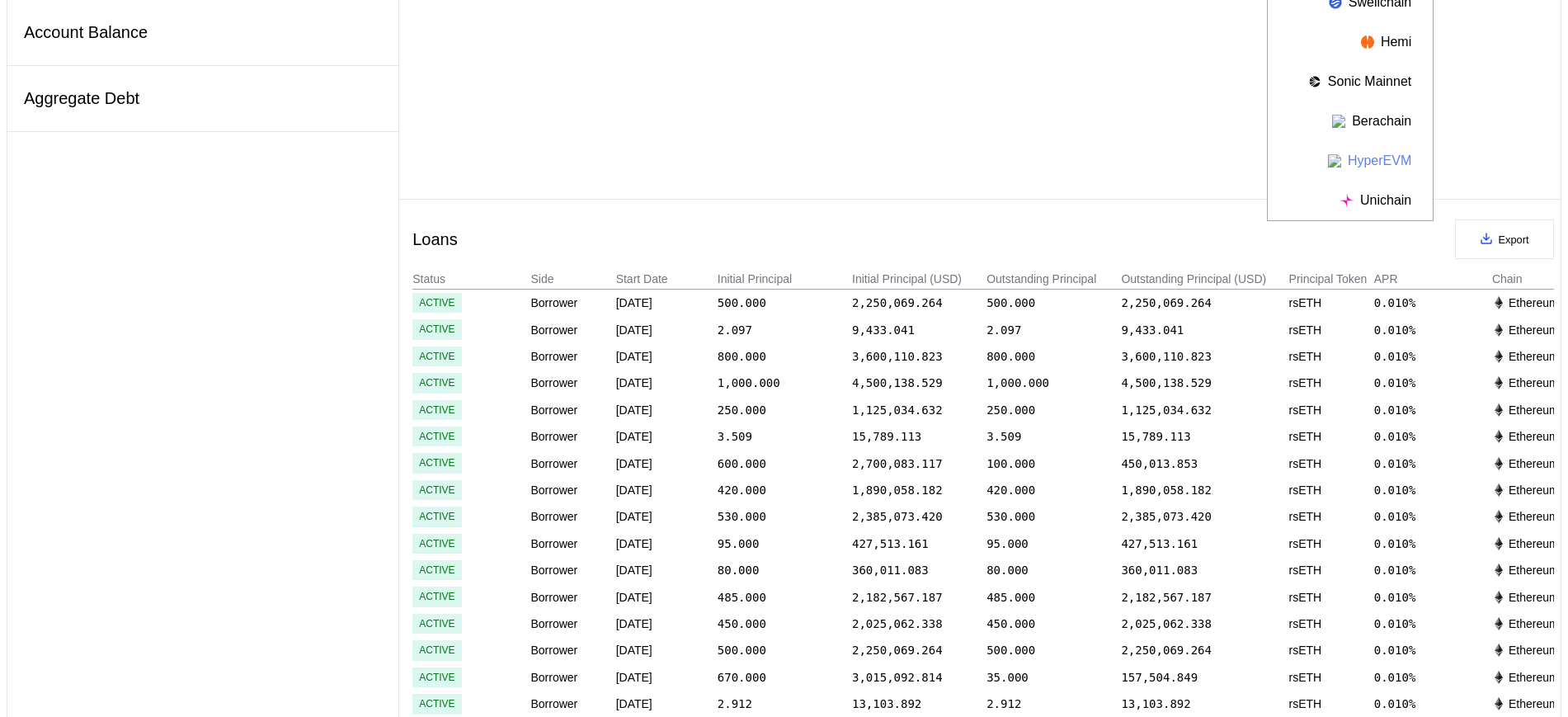
click at [1367, 153] on button "HyperEVM" at bounding box center [1350, 161] width 165 height 39
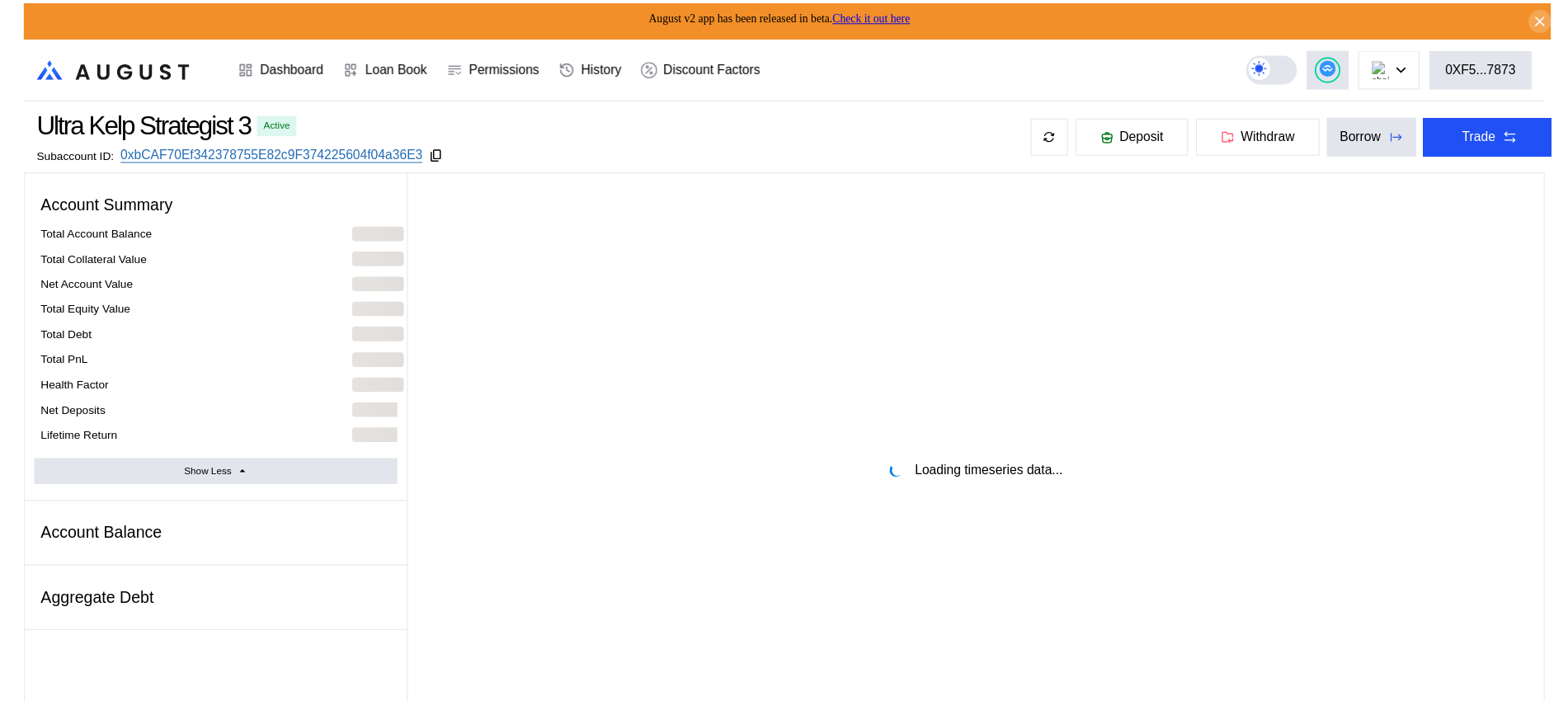
scroll to position [0, 0]
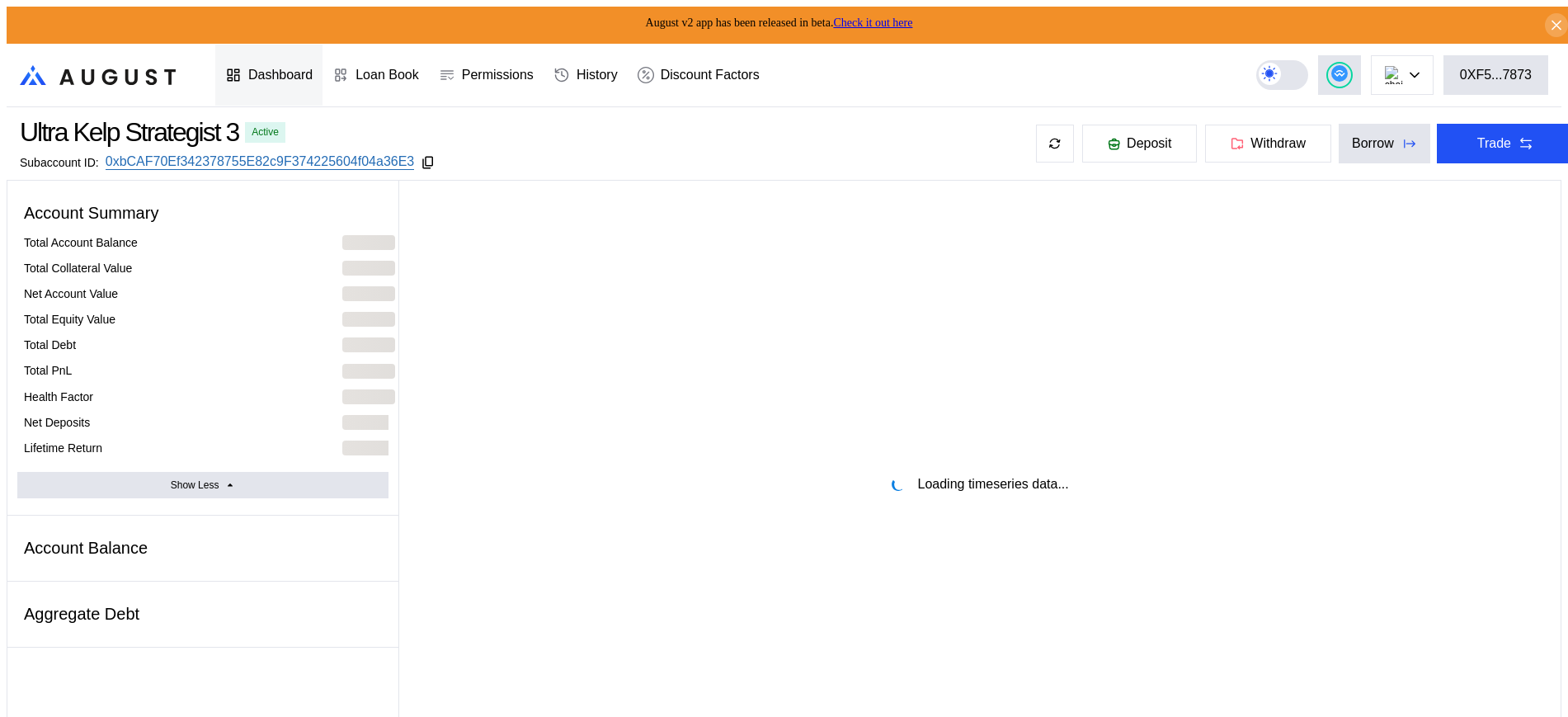
select select "*"
click at [285, 67] on div "Dashboard" at bounding box center [280, 74] width 64 height 14
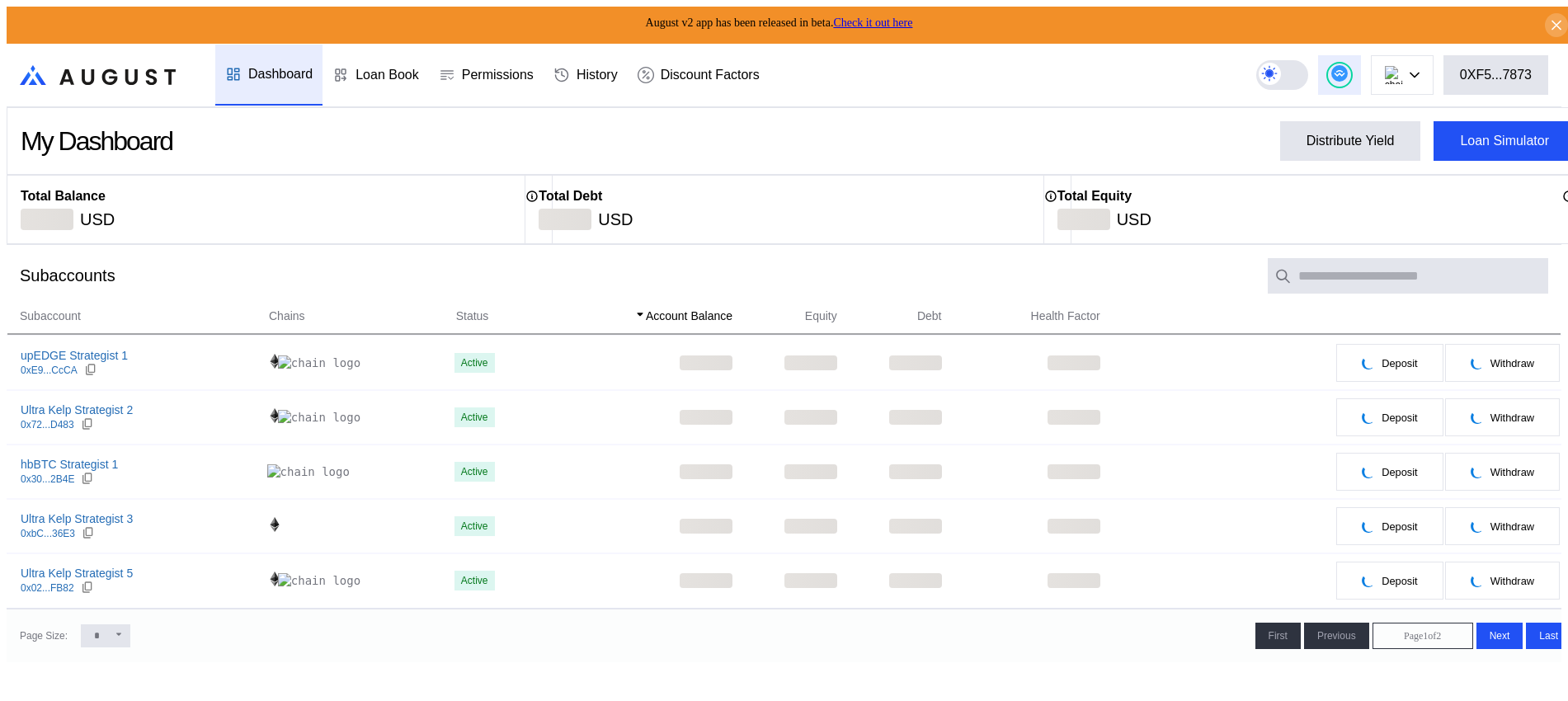
click at [1351, 76] on div at bounding box center [1339, 75] width 23 height 23
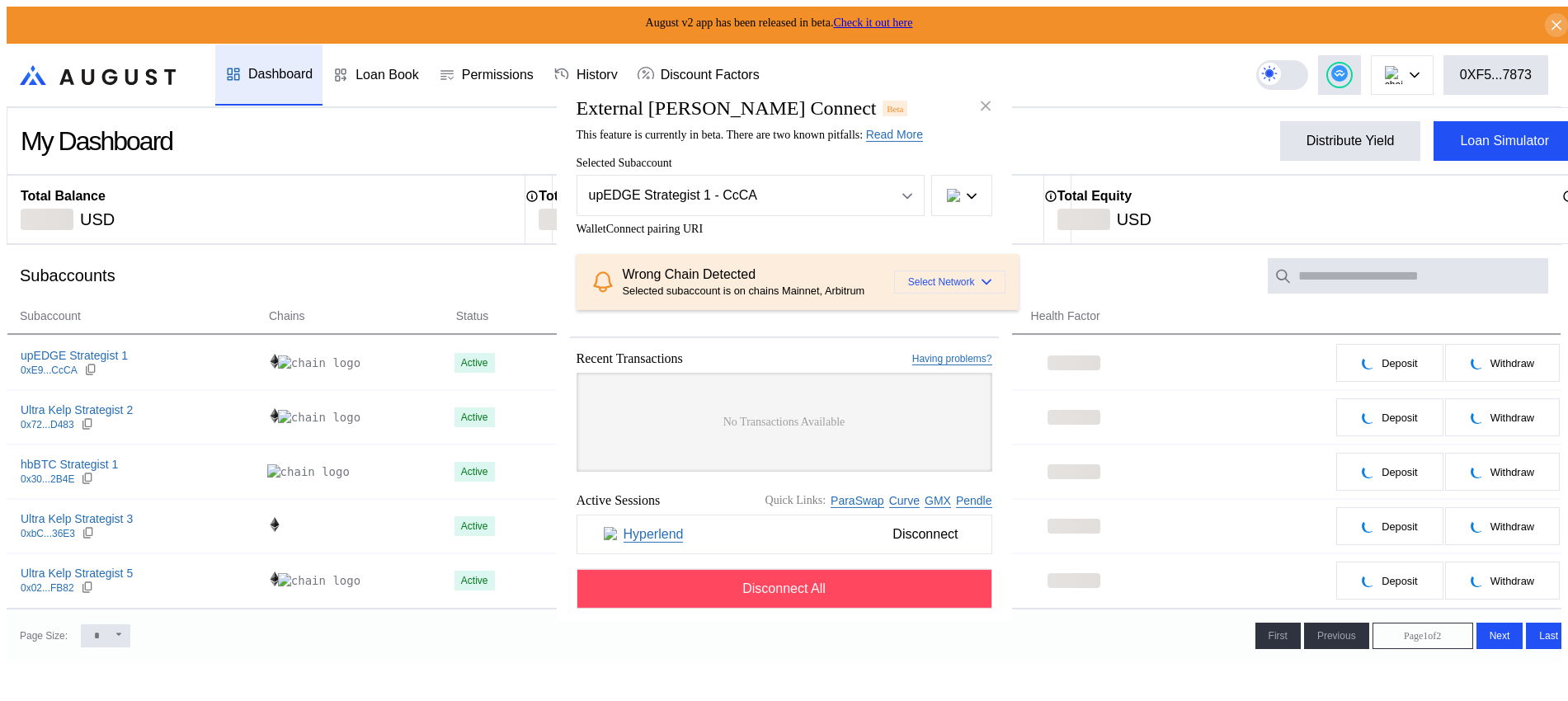
click at [942, 280] on span "Select Network" at bounding box center [942, 282] width 67 height 12
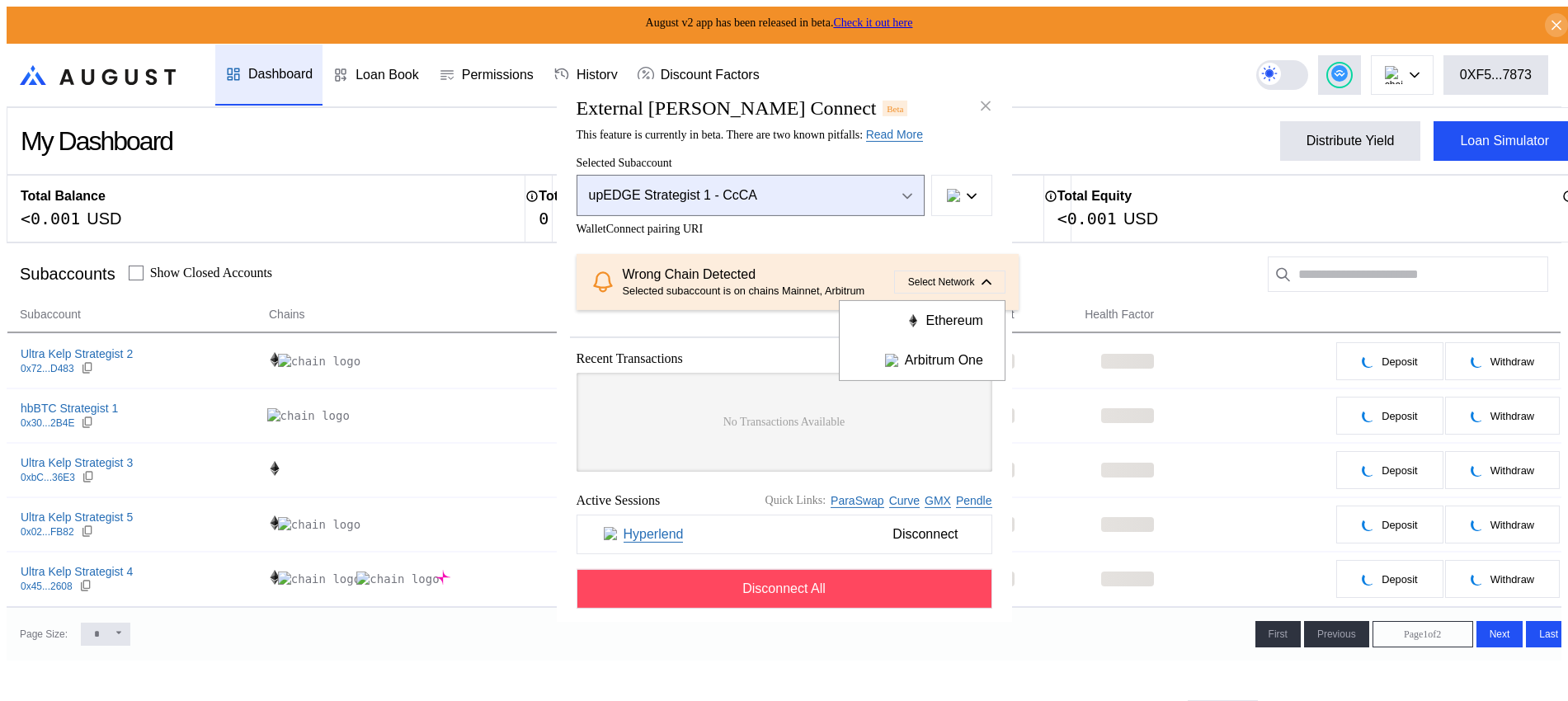
click at [902, 177] on button "upEDGE Strategist 1 - CcCA" at bounding box center [750, 195] width 348 height 41
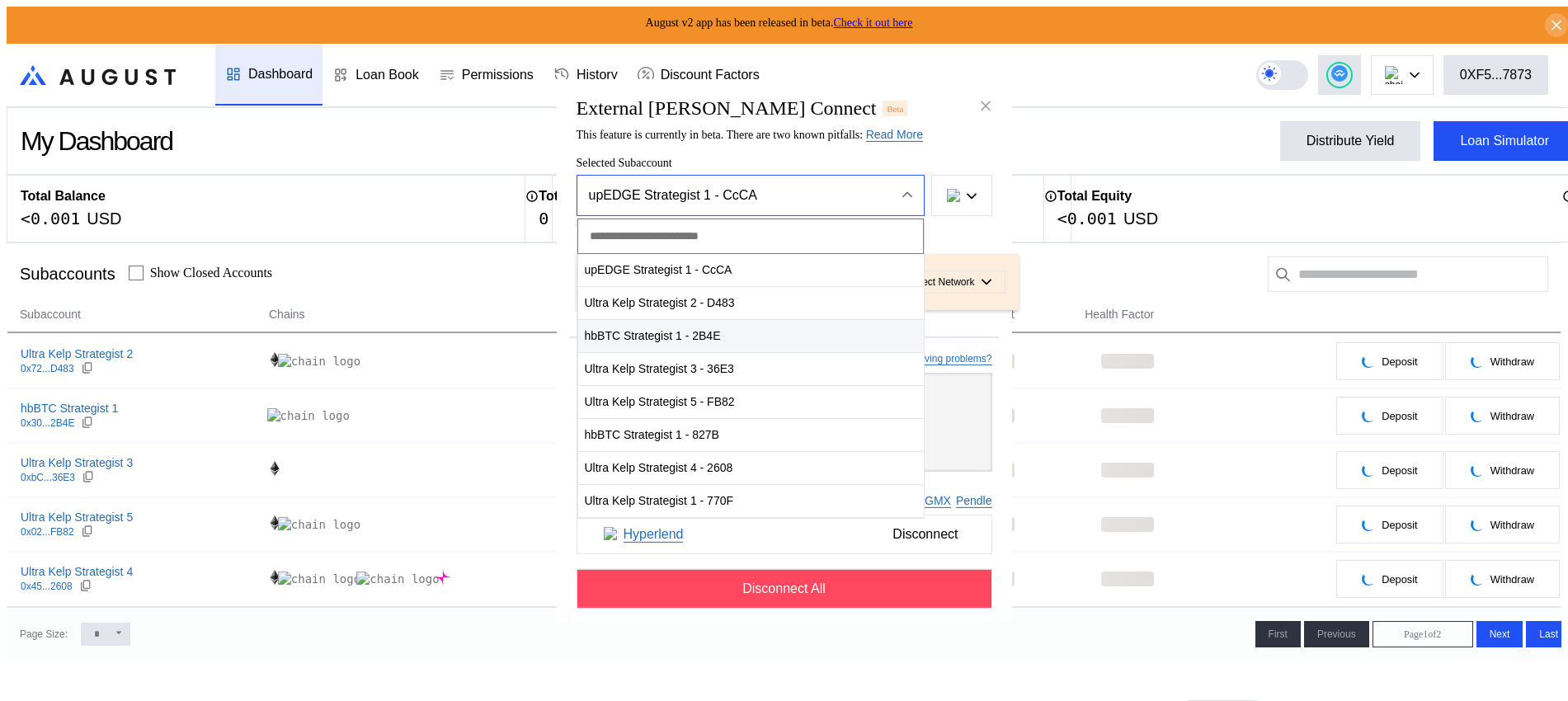
click at [754, 327] on span "hbBTC Strategist 1 - 2B4E" at bounding box center [751, 335] width 346 height 34
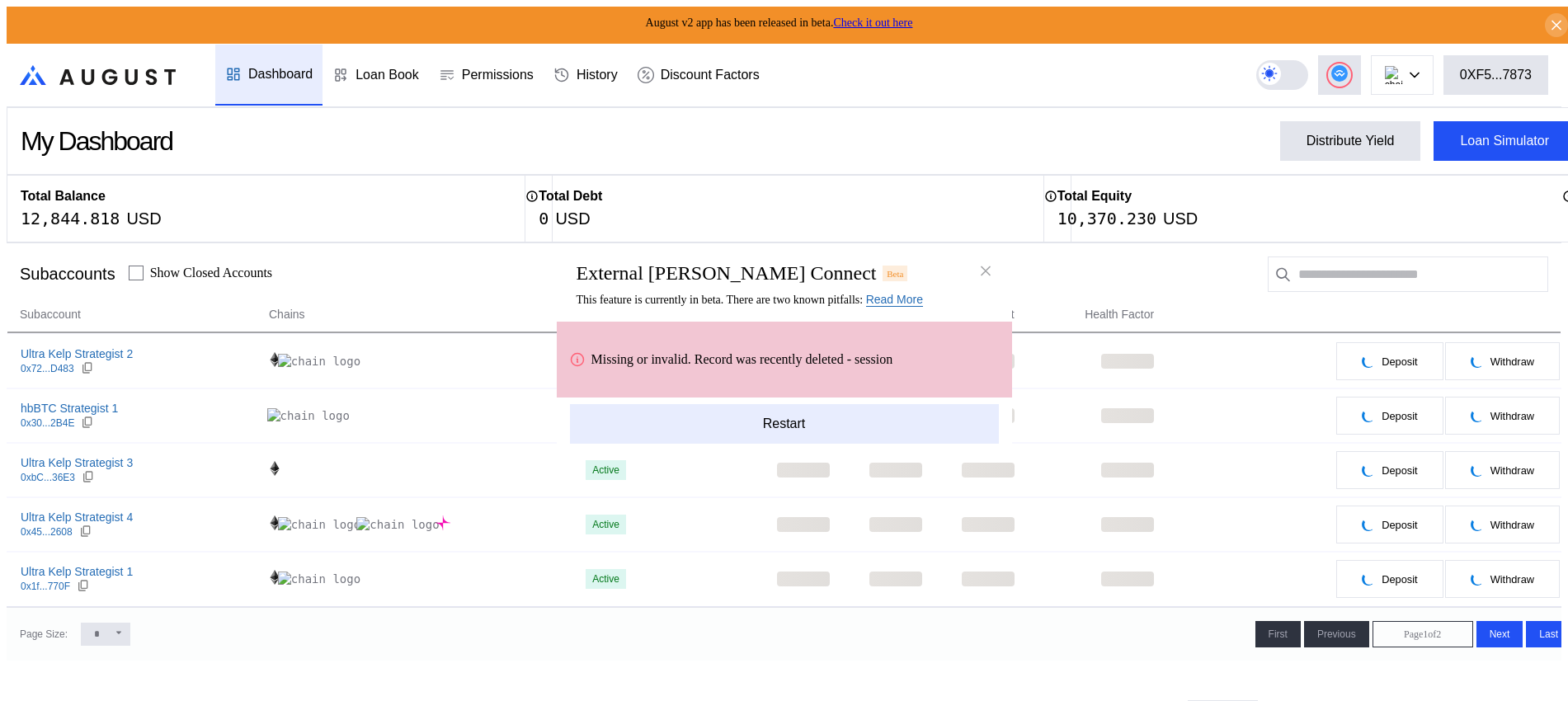
click at [778, 417] on button "Restart" at bounding box center [784, 423] width 429 height 39
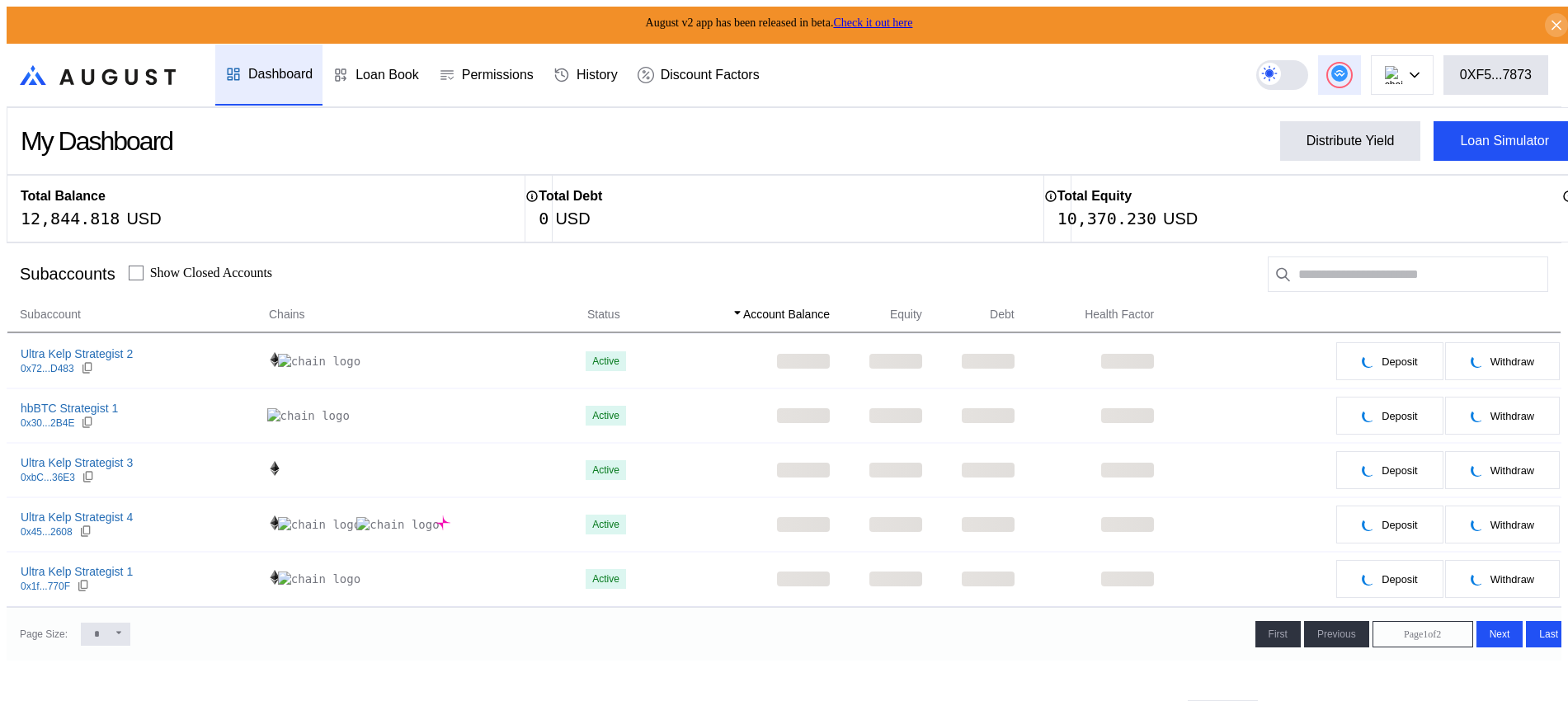
click at [1344, 77] on button at bounding box center [1339, 75] width 43 height 39
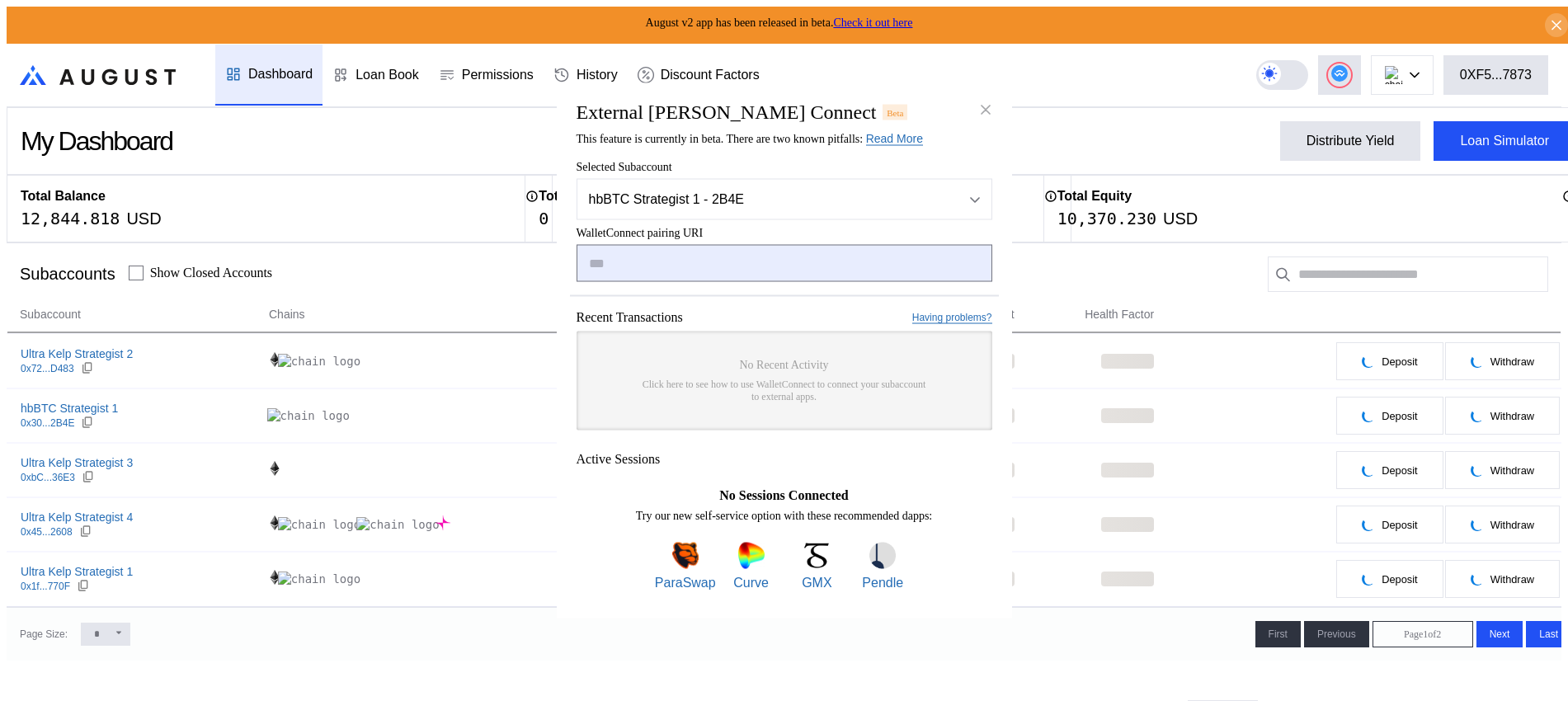
click at [798, 259] on input "modal" at bounding box center [784, 263] width 416 height 37
type input "**********"
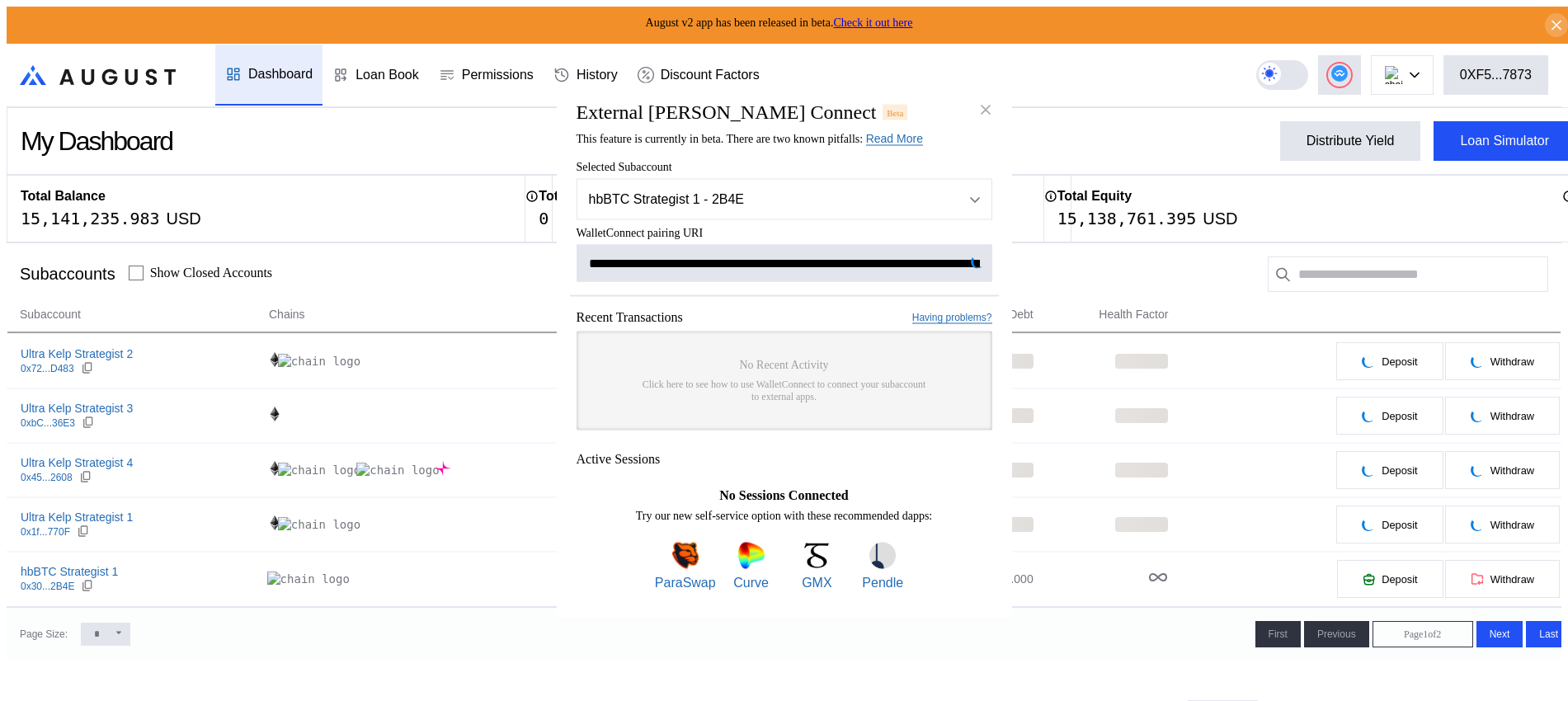
scroll to position [0, 1007]
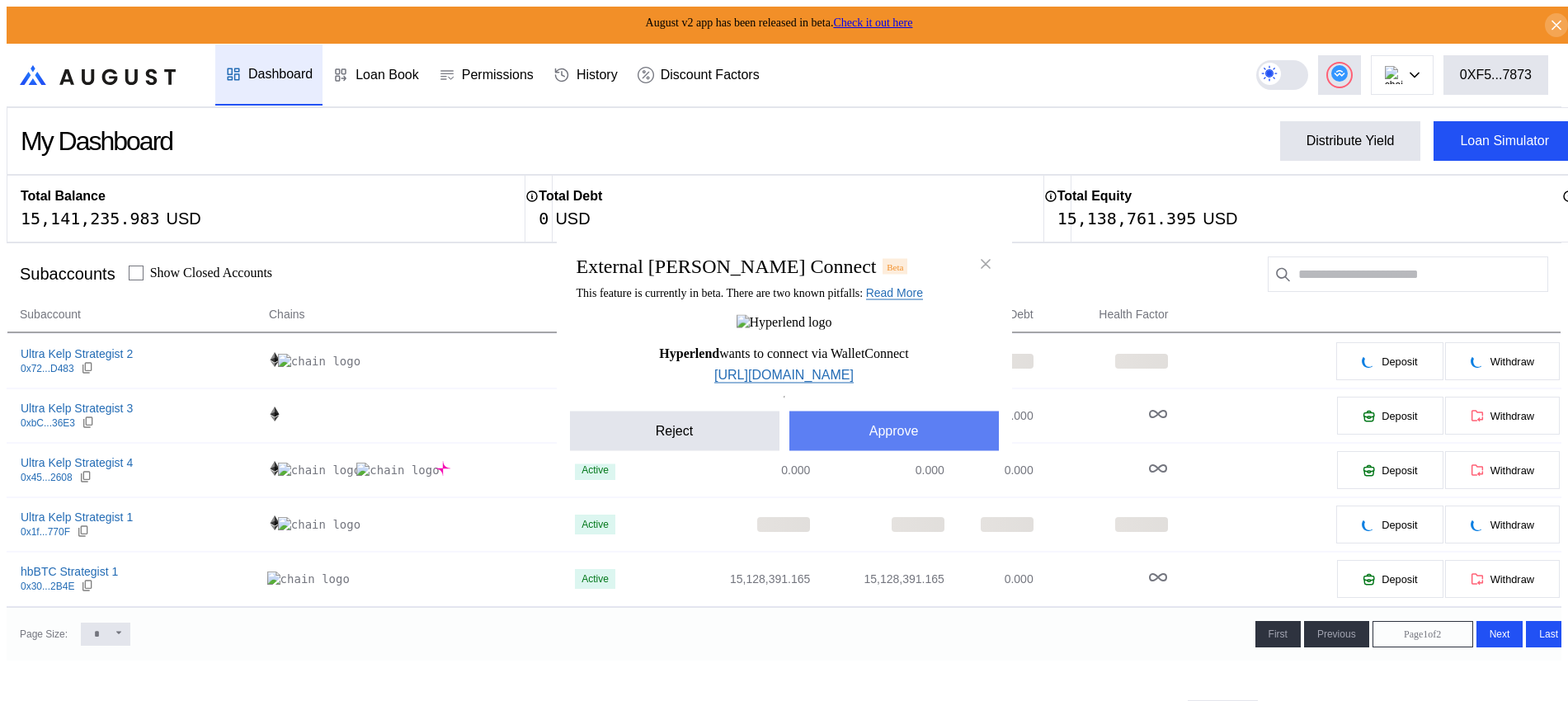
click at [920, 438] on button "Approve" at bounding box center [894, 430] width 209 height 39
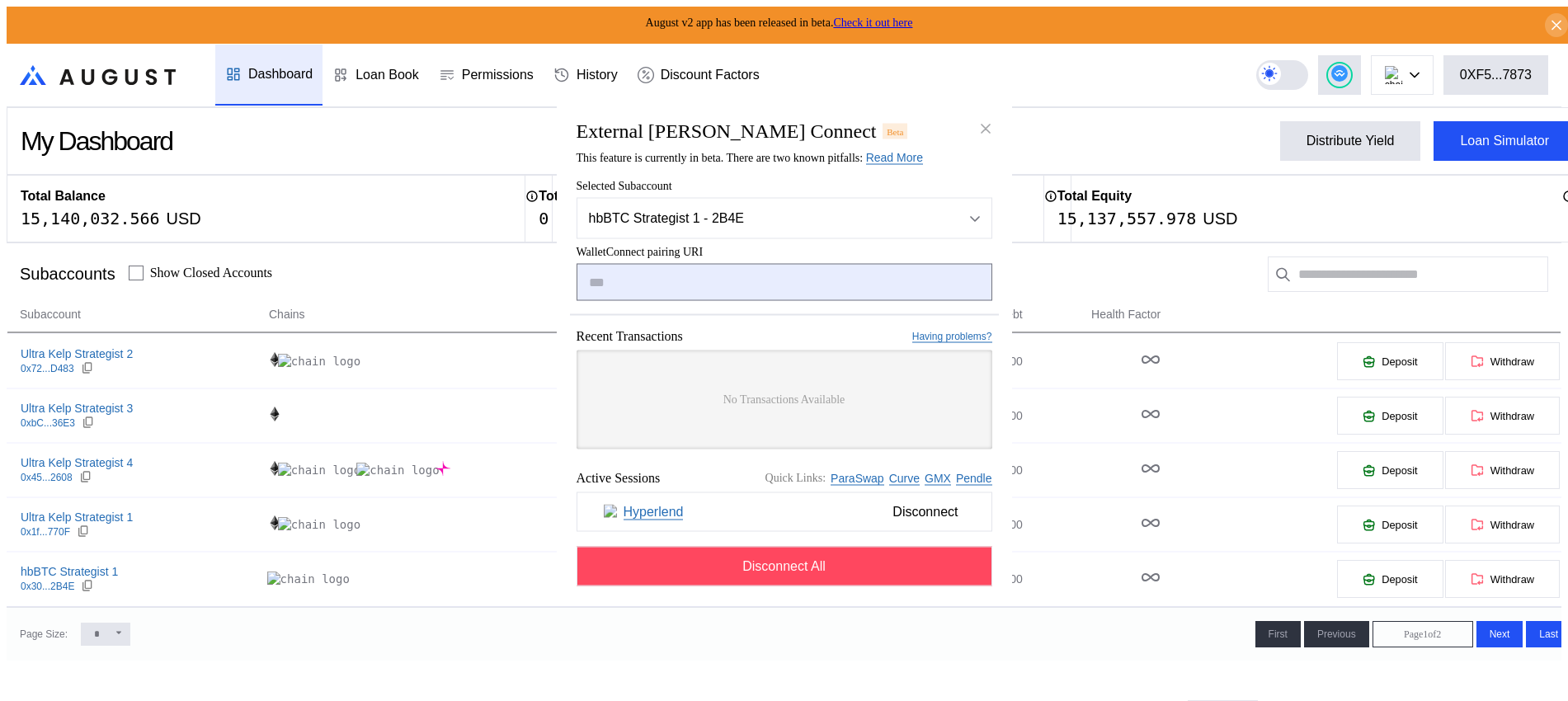
paste input "**********"
type input "**********"
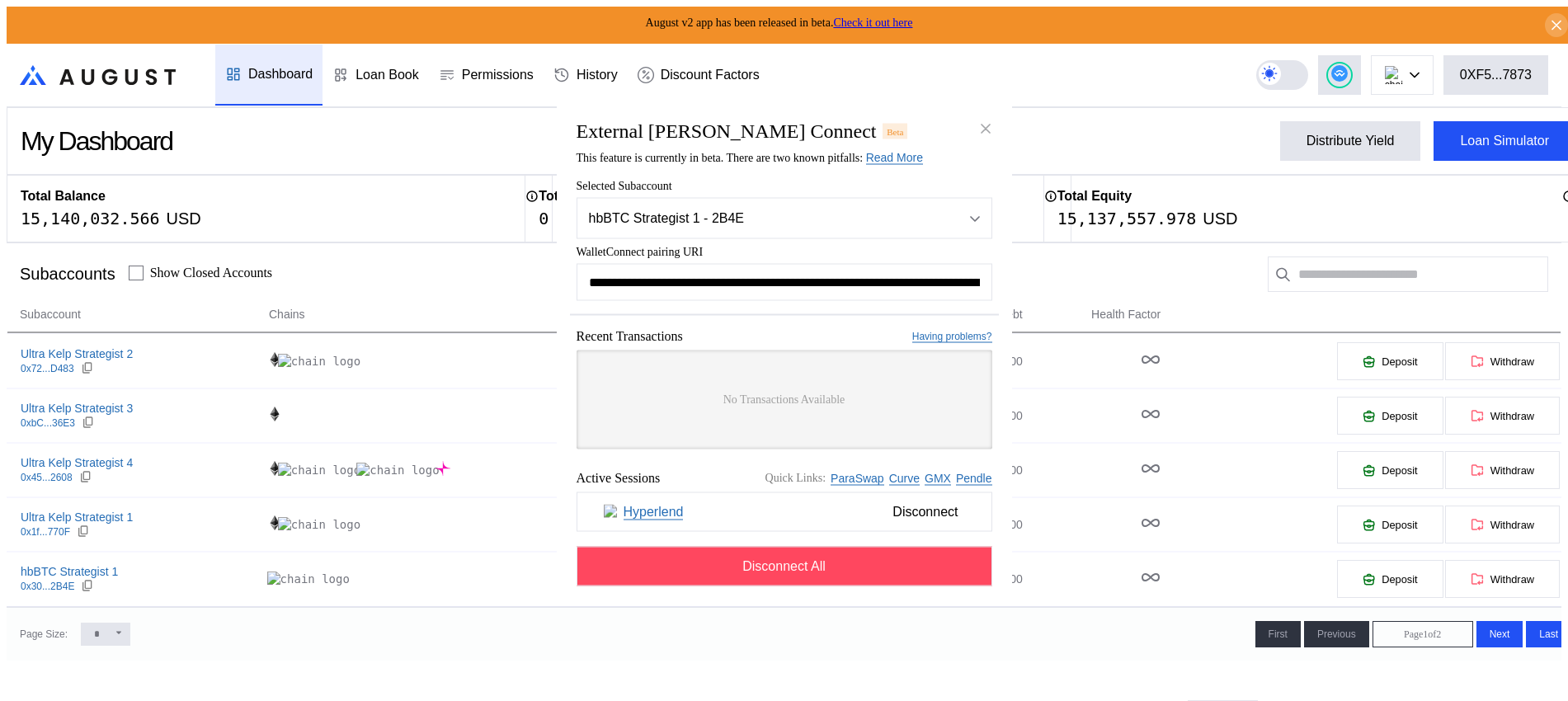
scroll to position [0, 988]
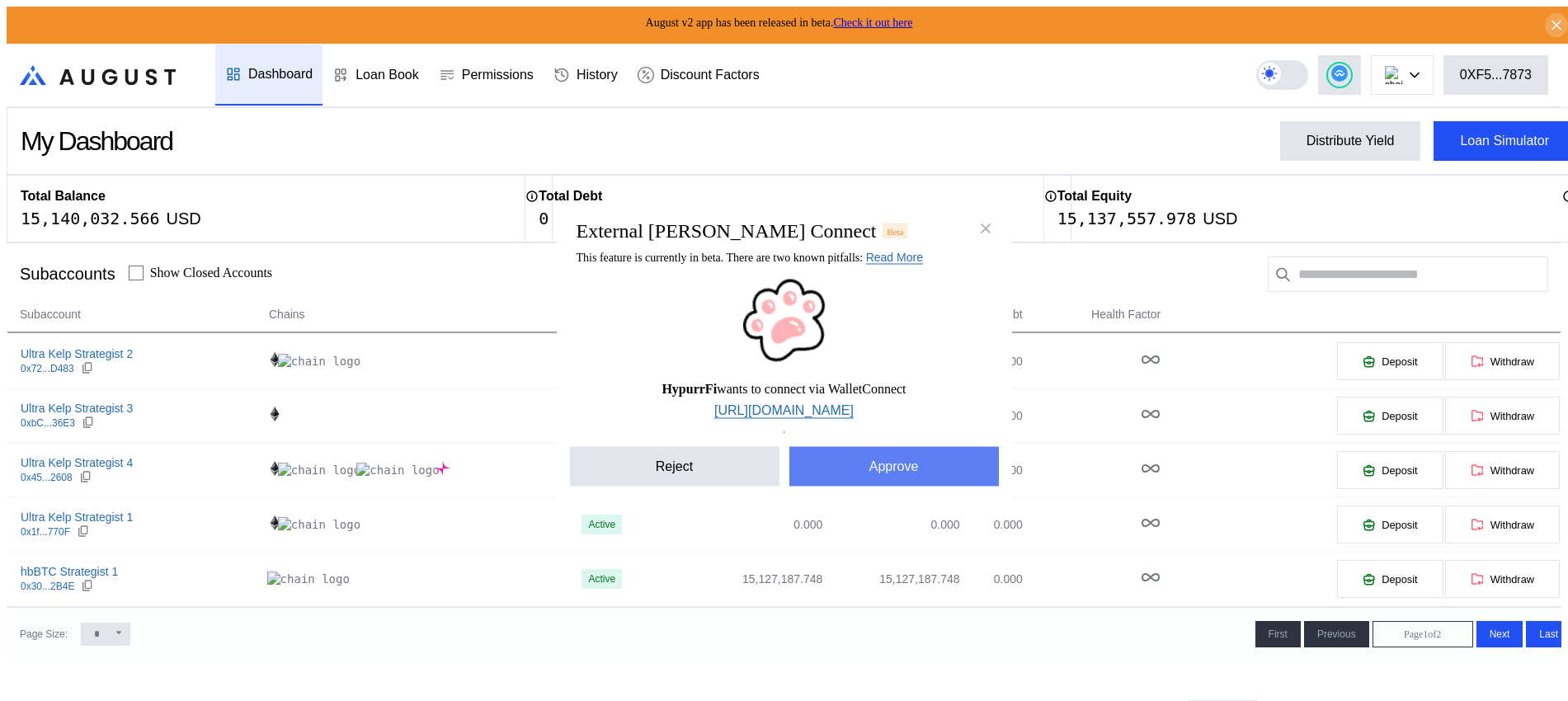
click at [922, 469] on button "Approve" at bounding box center [894, 466] width 209 height 39
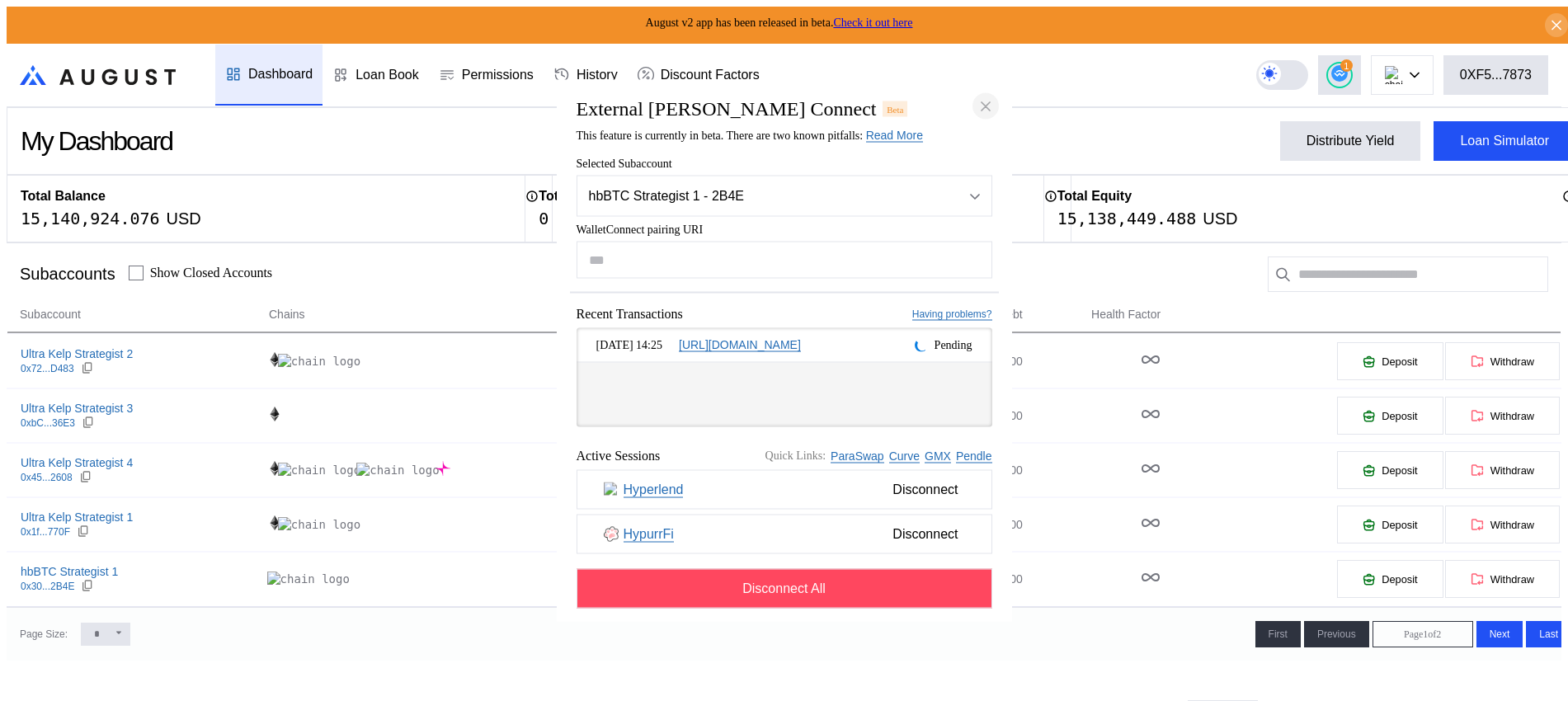
click at [992, 97] on icon "close modal" at bounding box center [985, 106] width 16 height 17
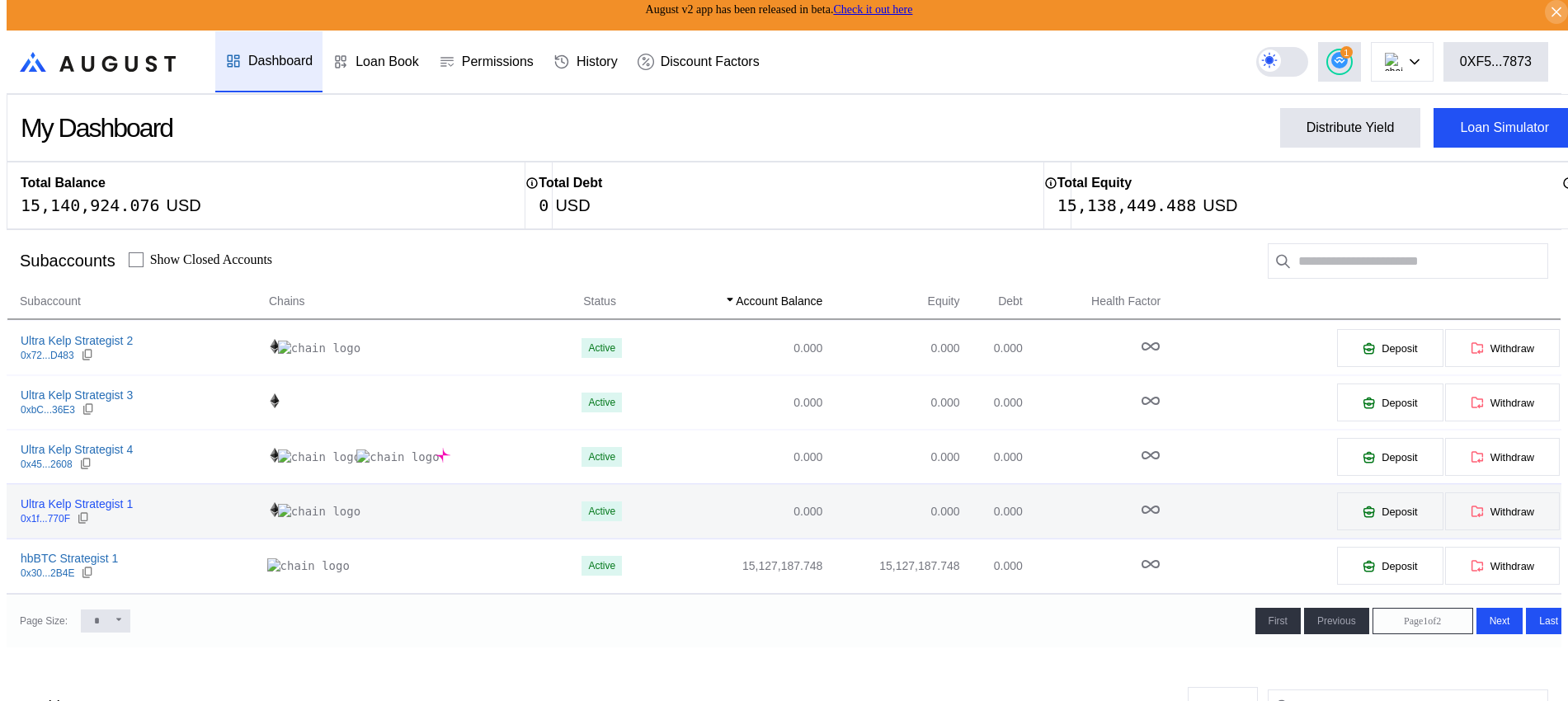
scroll to position [0, 0]
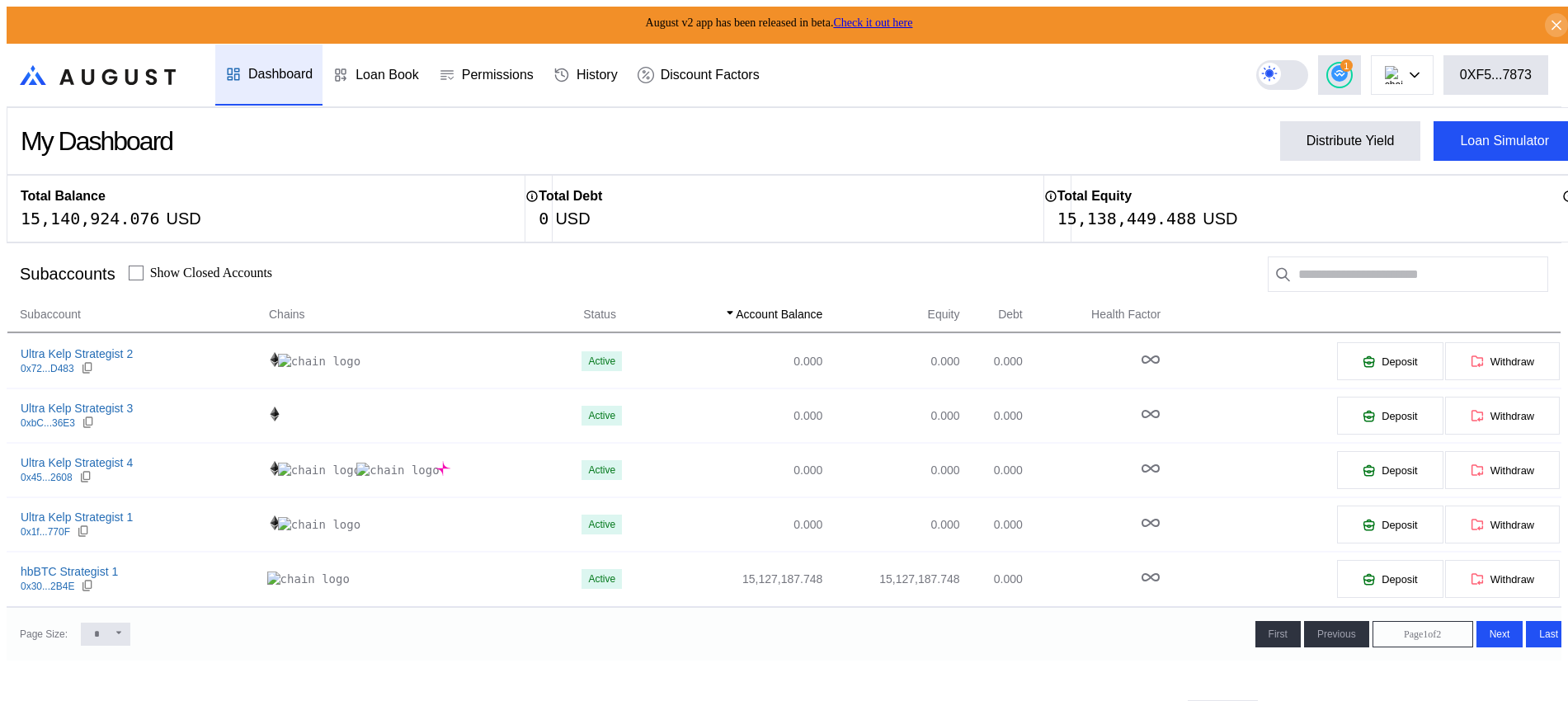
click at [113, 637] on icon at bounding box center [118, 632] width 10 height 10
click at [113, 627] on icon at bounding box center [118, 632] width 10 height 10
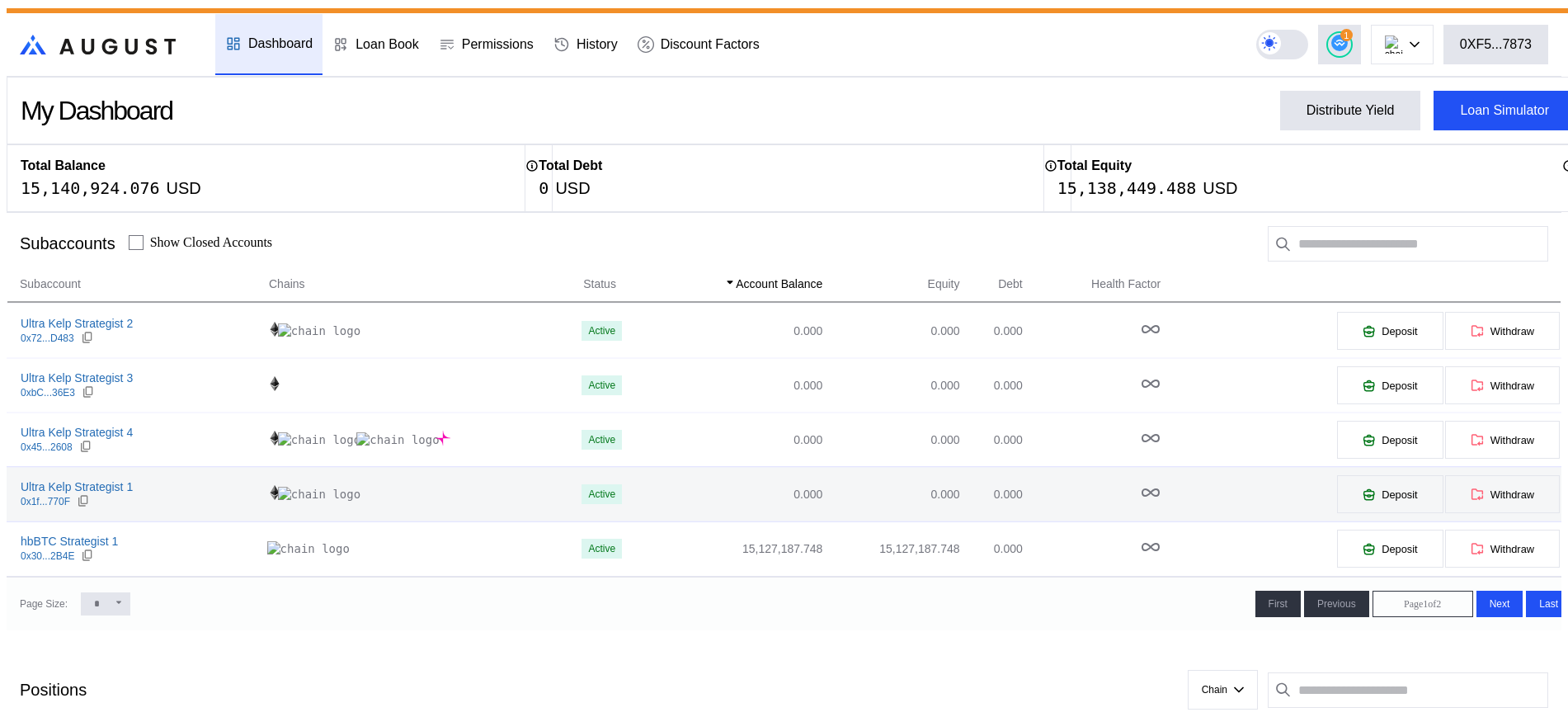
scroll to position [103, 0]
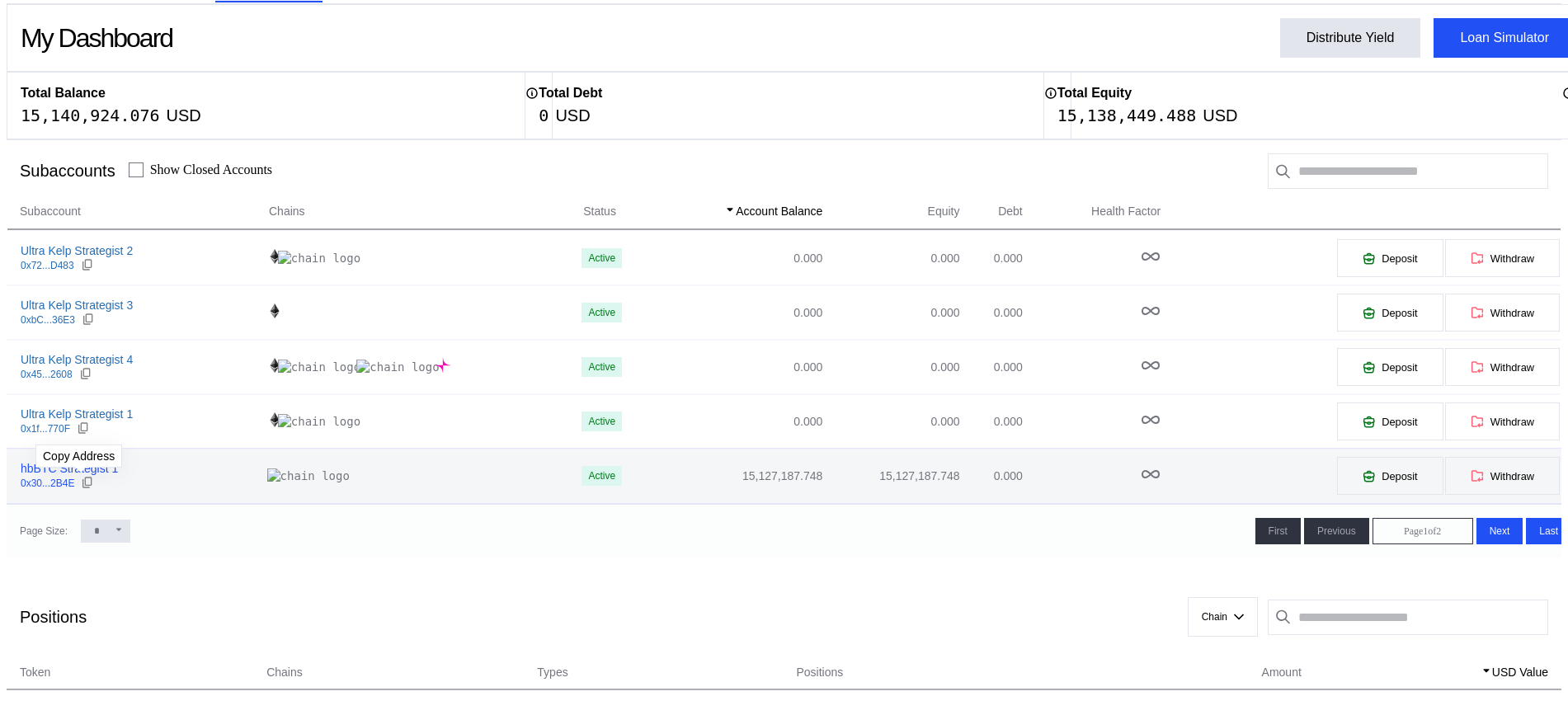
click at [85, 469] on div "hbBTC Strategist 1" at bounding box center [68, 468] width 97 height 14
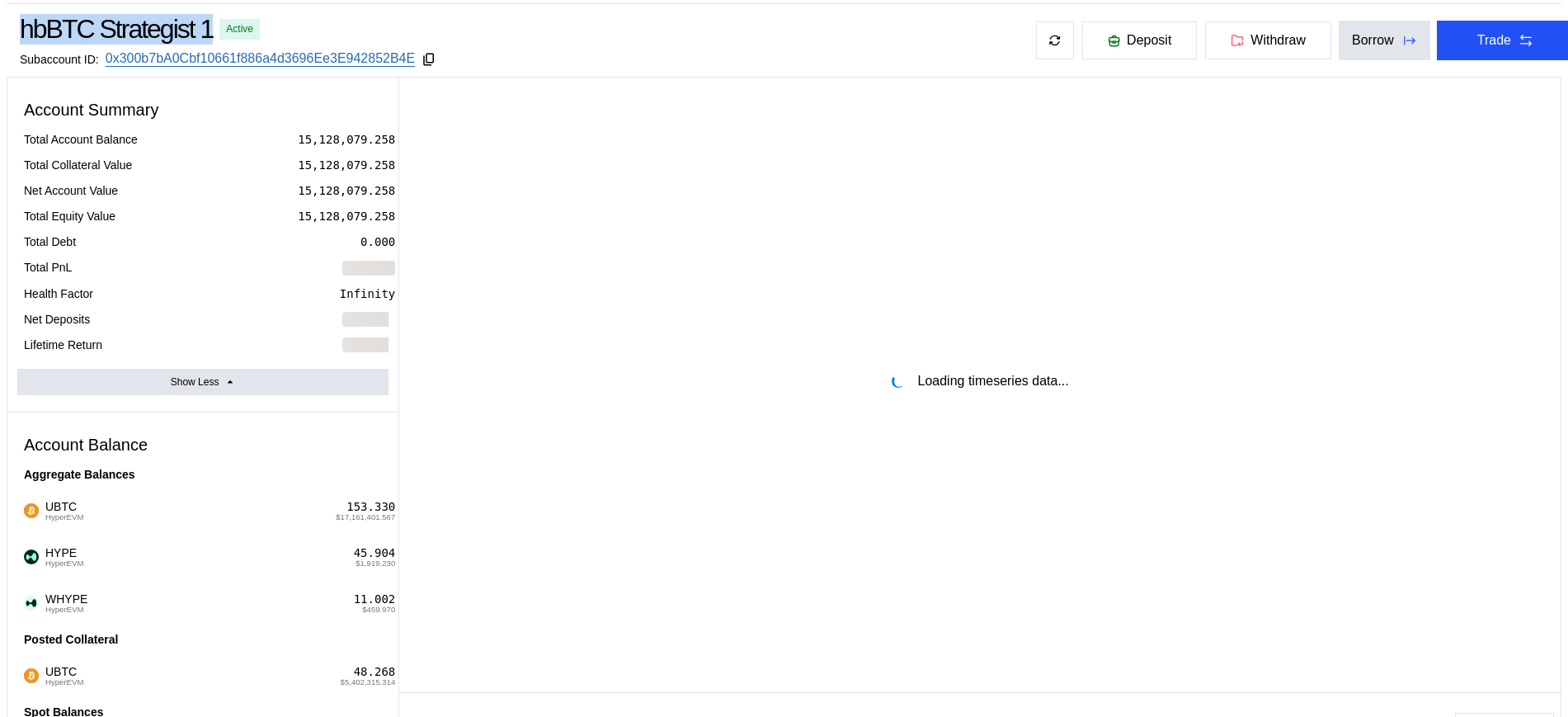
select select "*"
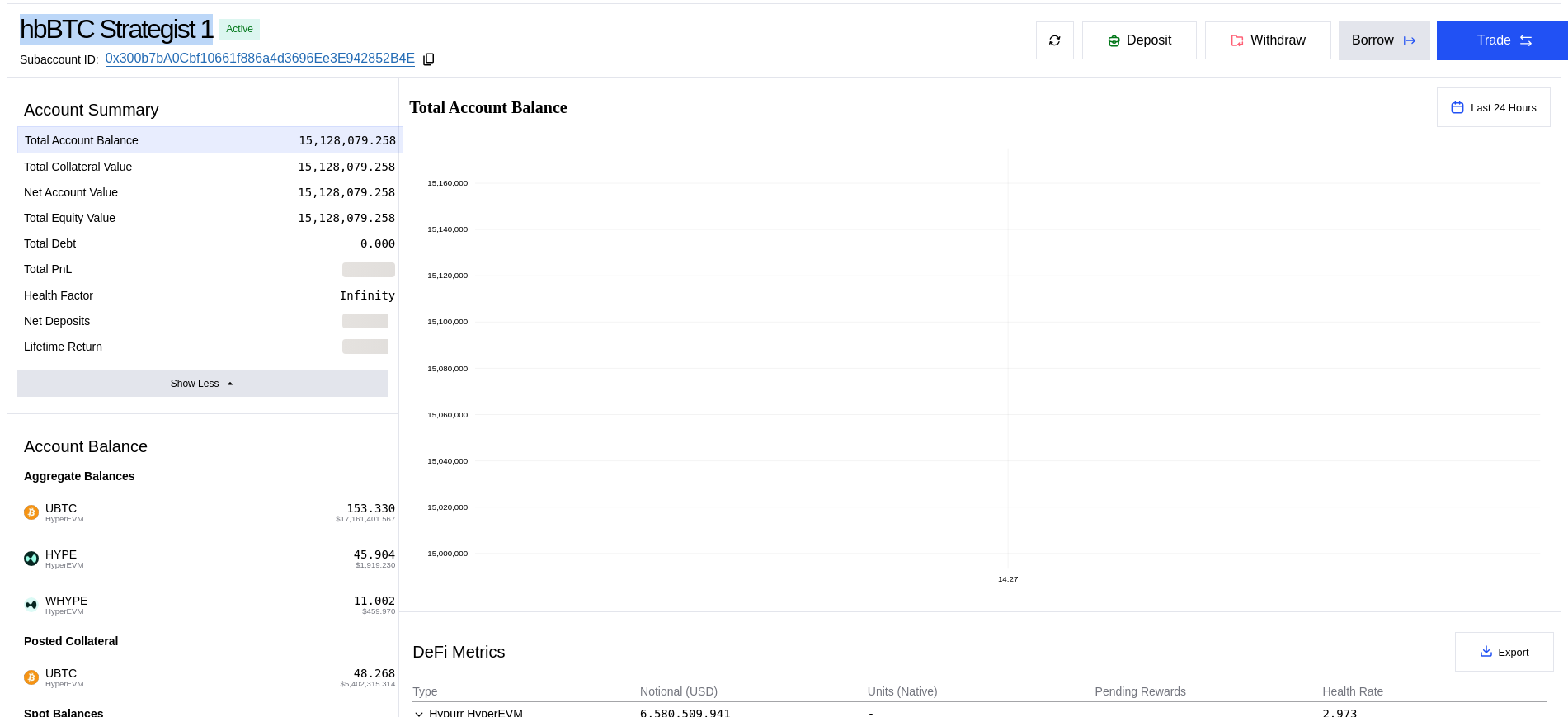
drag, startPoint x: 198, startPoint y: 21, endPoint x: 3, endPoint y: 23, distance: 195.0
click at [7, 23] on div "hbBTC Strategist 1 Active Subaccount ID: 0x300b7bA0Cbf10661f886a4d3696Ee3E94285…" at bounding box center [796, 40] width 1580 height 73
copy div "hbBTC Strategist 1"
drag, startPoint x: 439, startPoint y: 56, endPoint x: 448, endPoint y: 62, distance: 10.8
click at [436, 57] on icon at bounding box center [429, 59] width 14 height 14
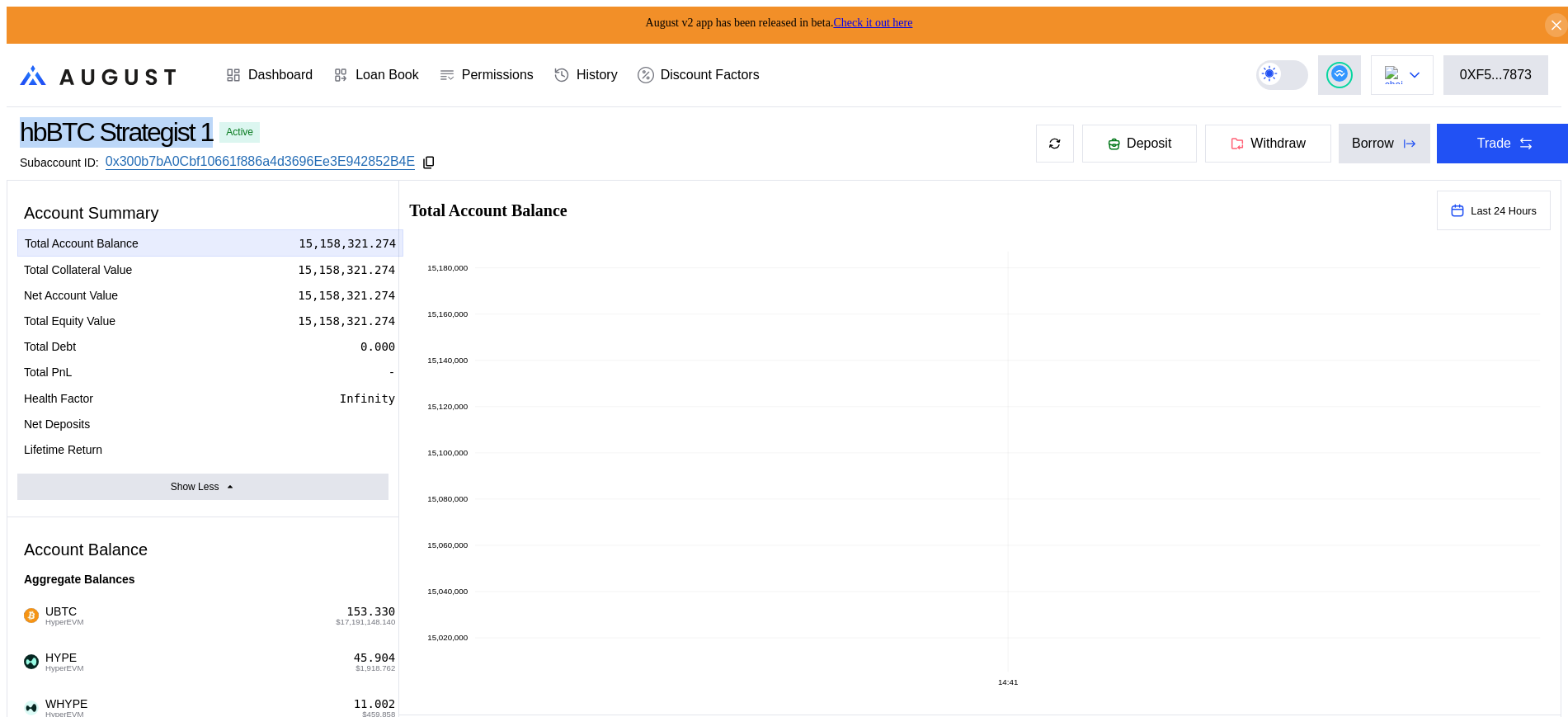
click at [1403, 67] on img at bounding box center [1393, 75] width 18 height 18
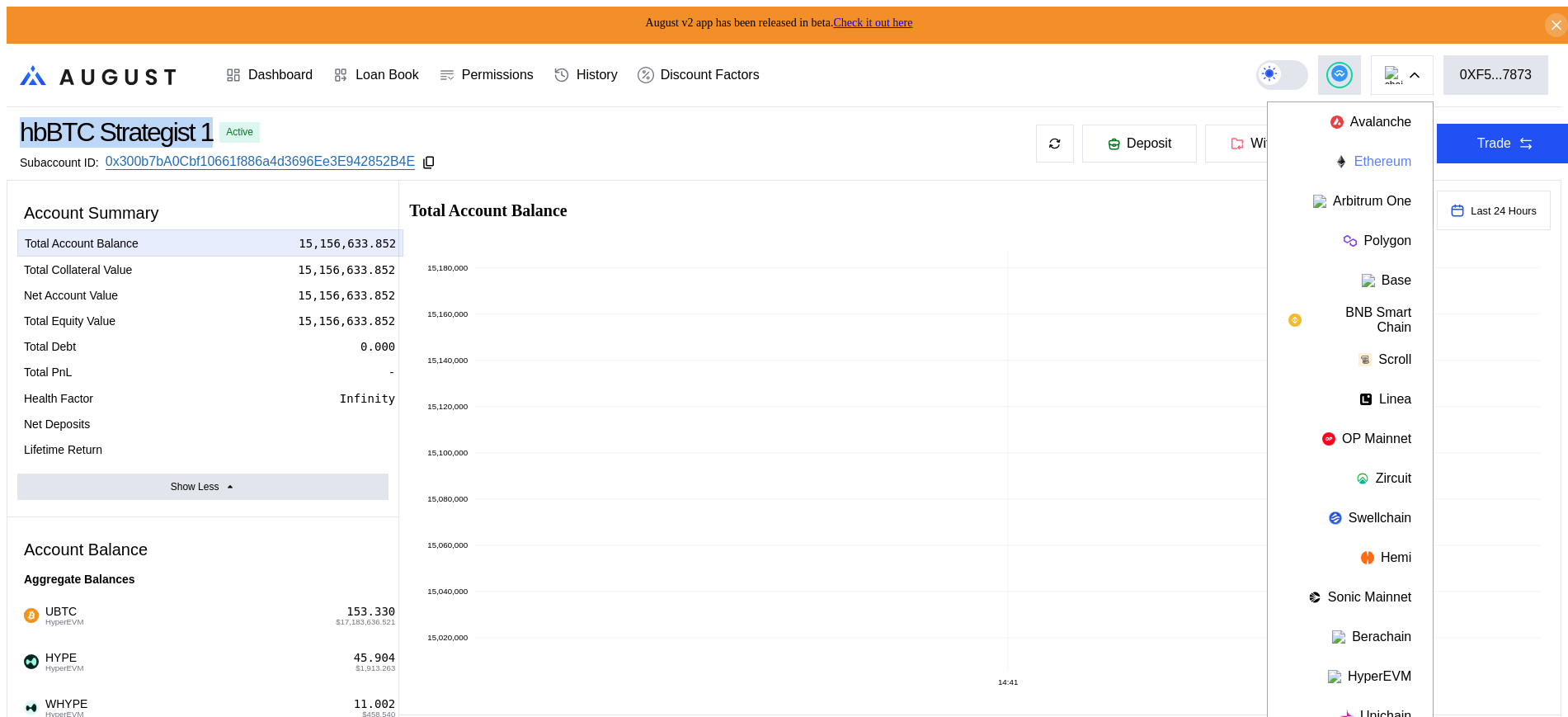
click at [1370, 152] on button "Ethereum" at bounding box center [1350, 161] width 165 height 39
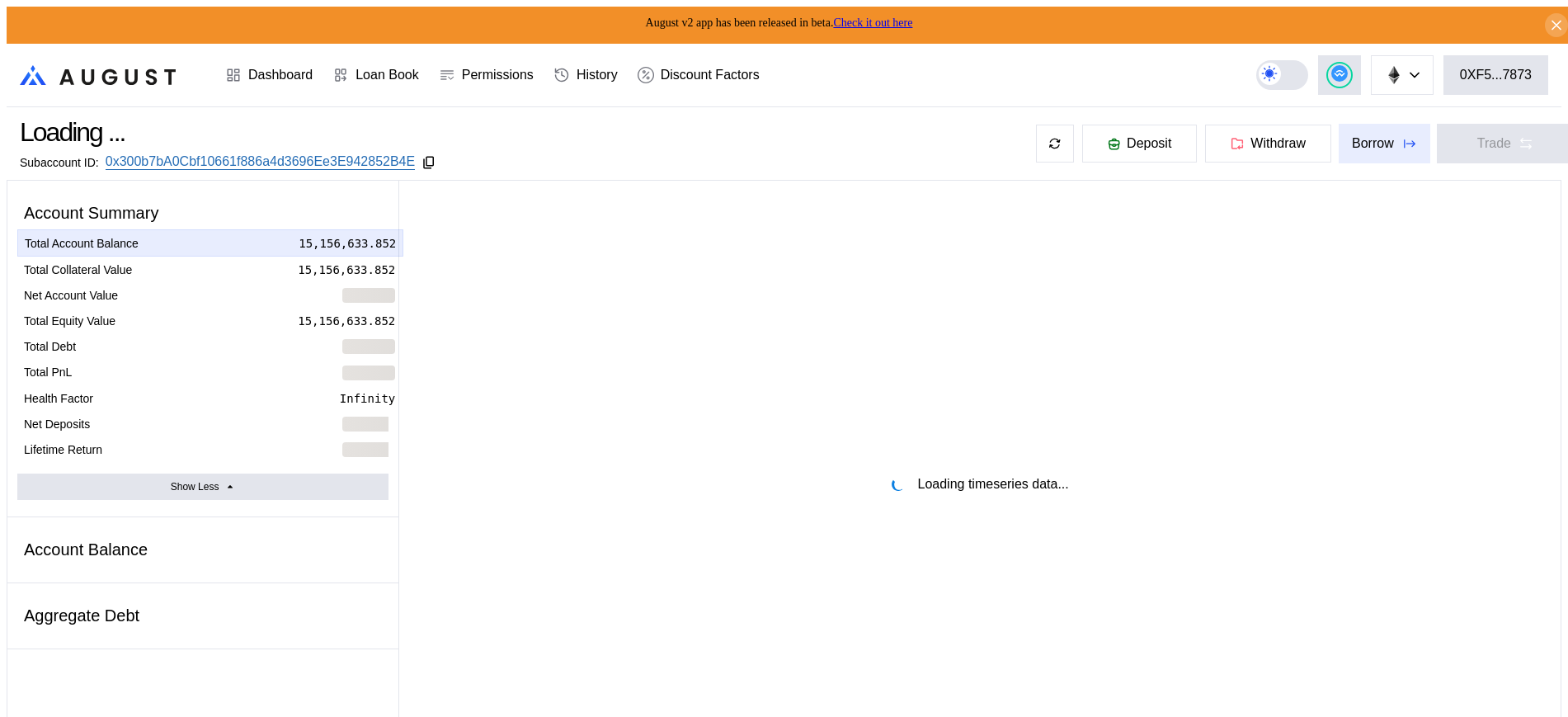
select select "*"
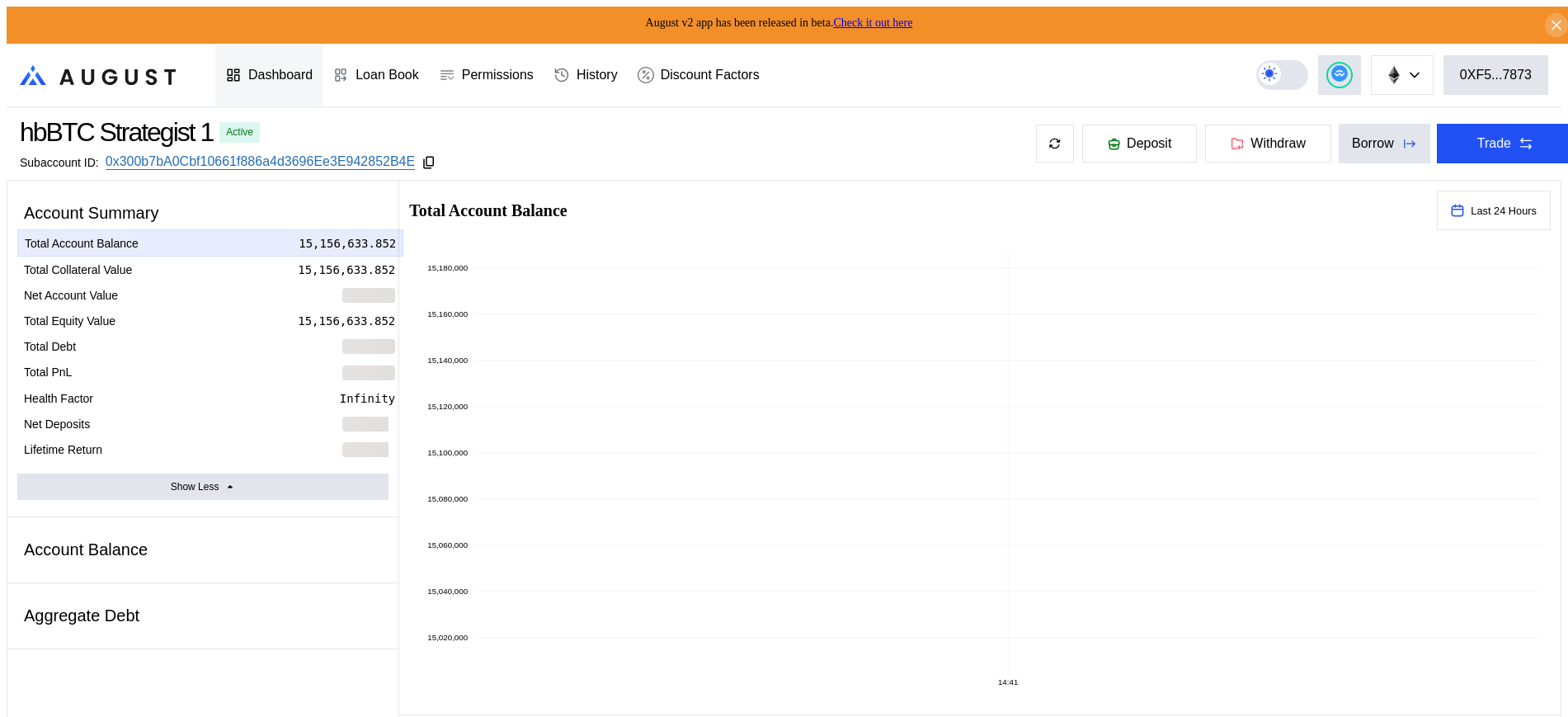
click at [279, 57] on div "Dashboard" at bounding box center [269, 75] width 108 height 62
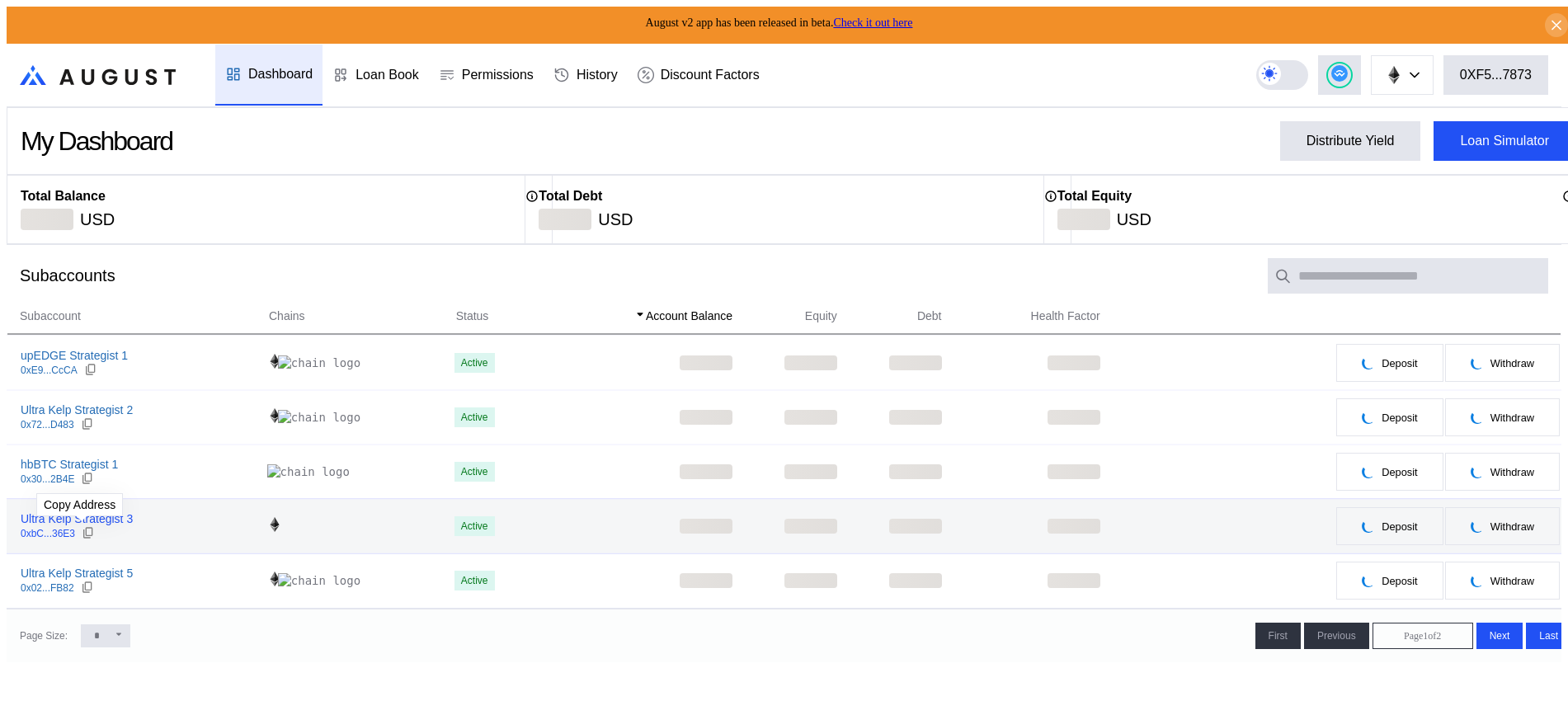
click at [87, 526] on div at bounding box center [88, 533] width 13 height 14
click at [104, 520] on div "Ultra Kelp Strategist 3" at bounding box center [76, 518] width 112 height 14
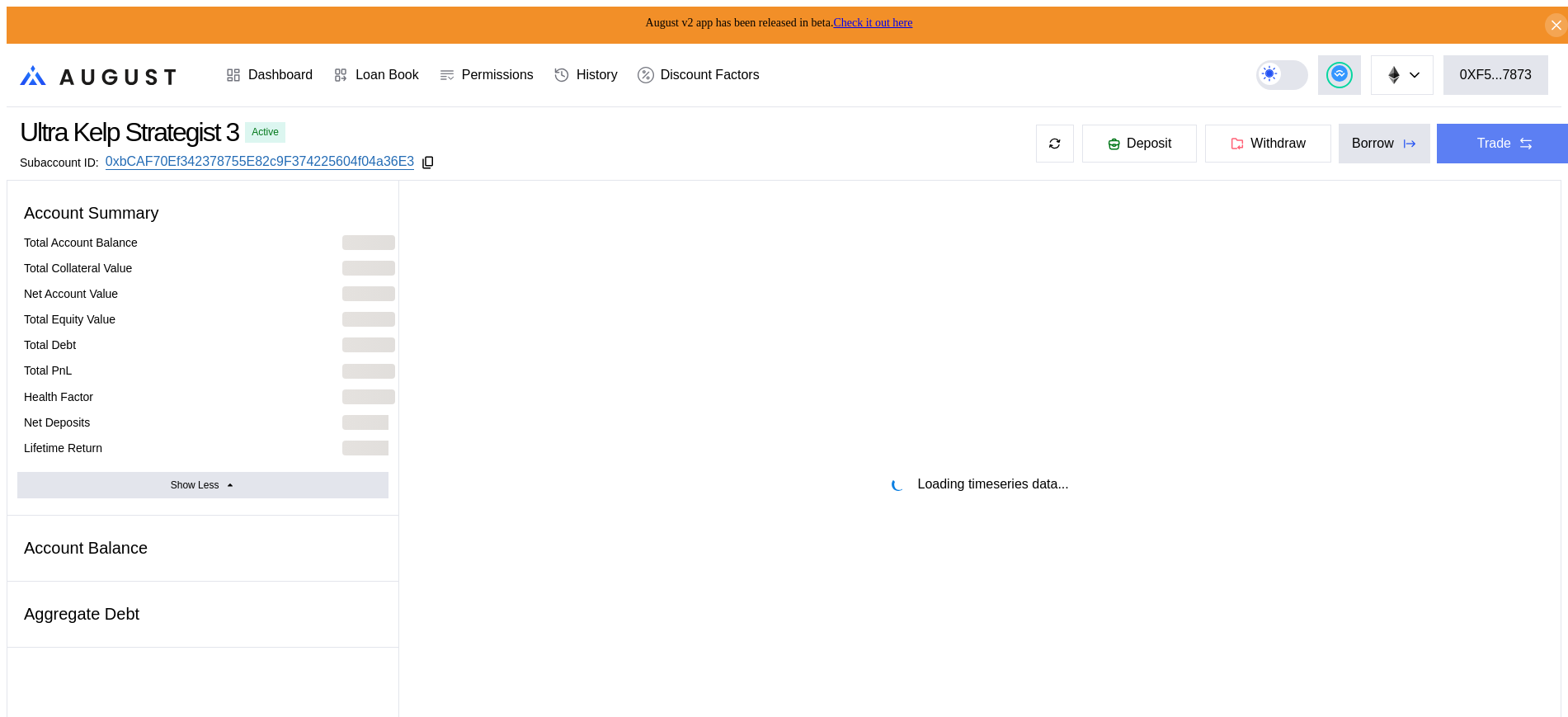
click at [1527, 142] on button "Trade" at bounding box center [1505, 143] width 137 height 39
select select "*"
click at [1443, 151] on button "Trade" at bounding box center [1505, 143] width 137 height 39
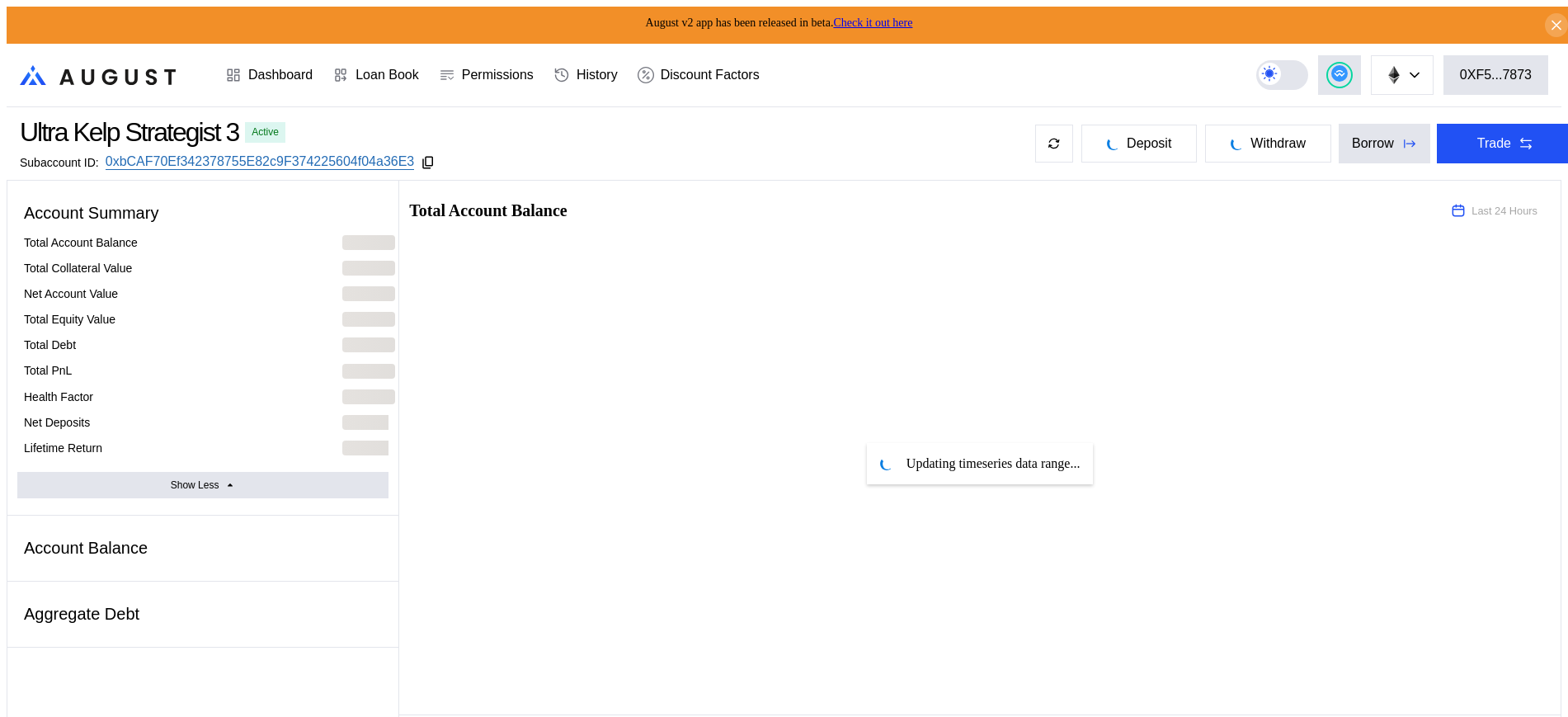
click at [901, 586] on div "Updating timeseries data range..." at bounding box center [979, 462] width 1162 height 466
